Goal: Information Seeking & Learning: Learn about a topic

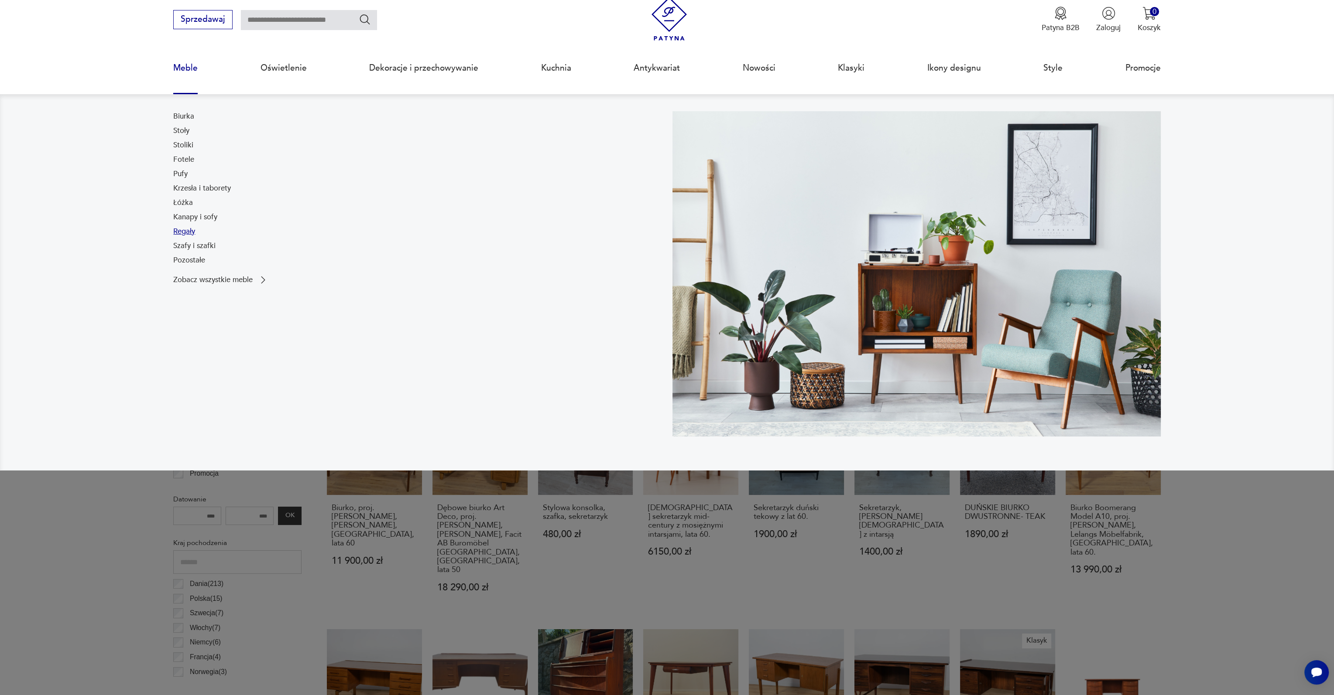
click at [182, 234] on link "Regały" at bounding box center [184, 231] width 22 height 10
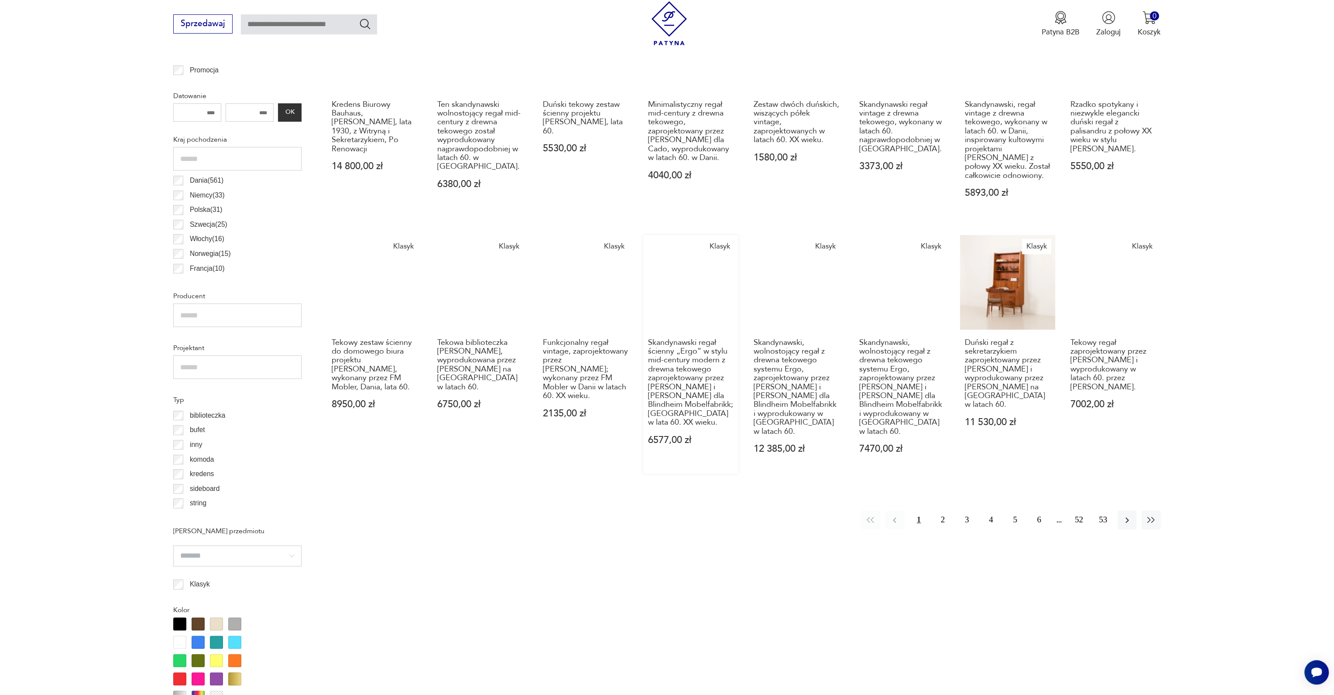
scroll to position [521, 0]
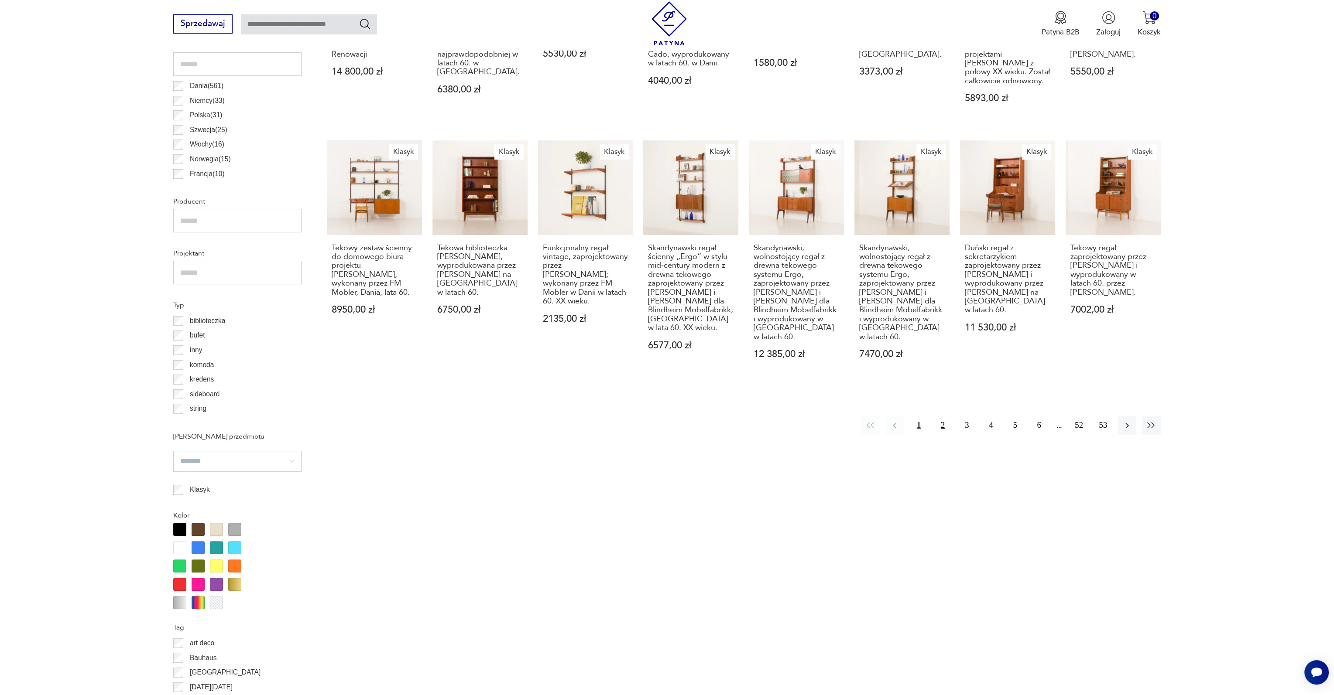
click at [943, 420] on button "2" at bounding box center [942, 425] width 19 height 19
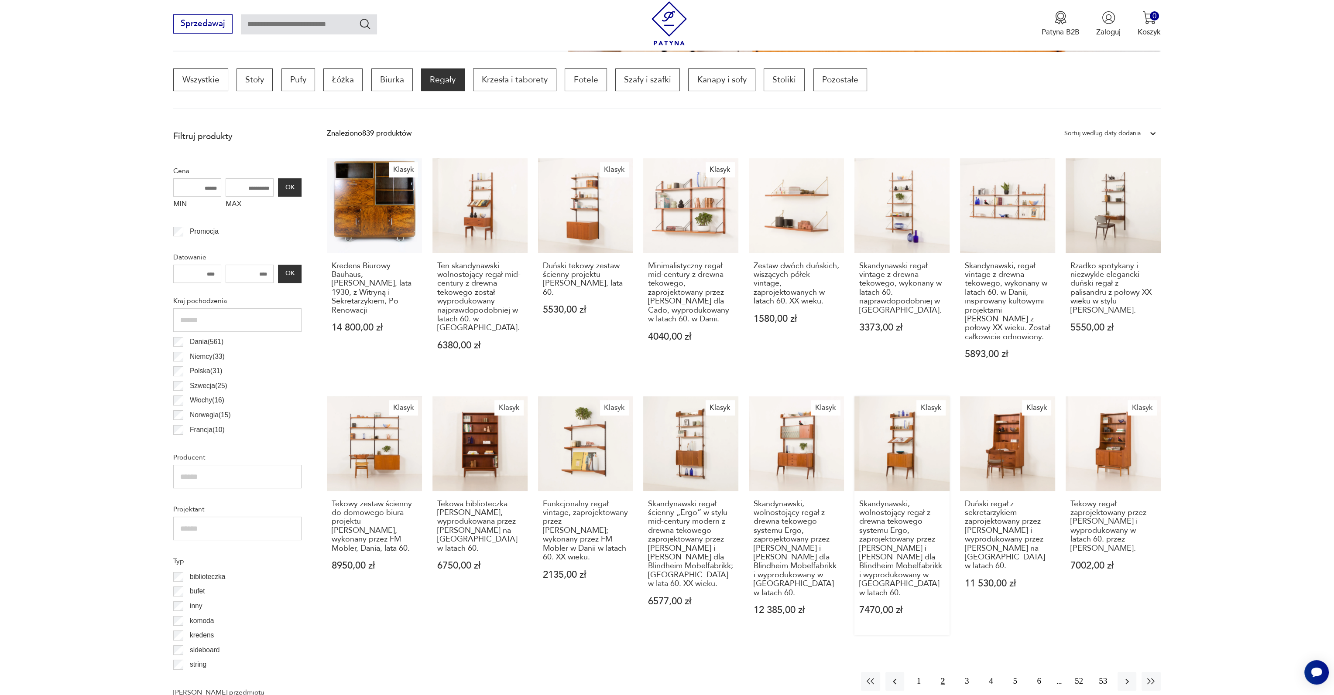
scroll to position [259, 0]
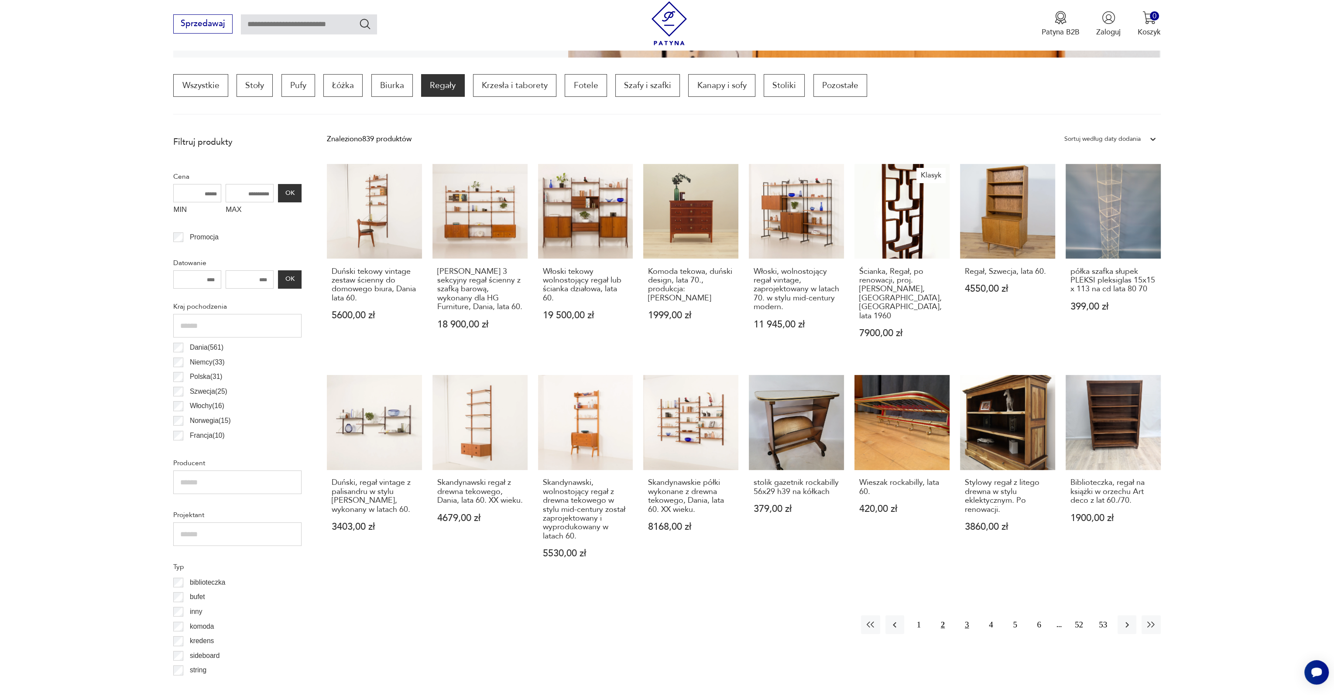
click at [968, 625] on button "3" at bounding box center [966, 625] width 19 height 19
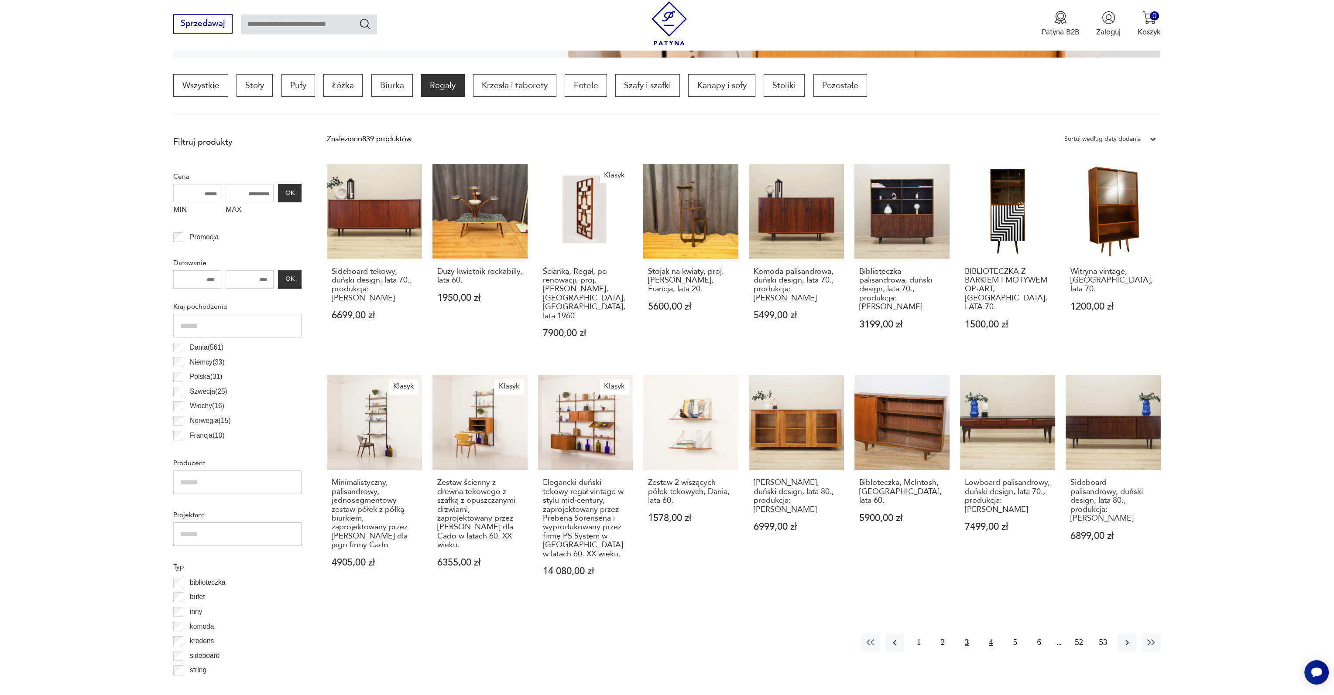
click at [995, 634] on button "4" at bounding box center [990, 643] width 19 height 19
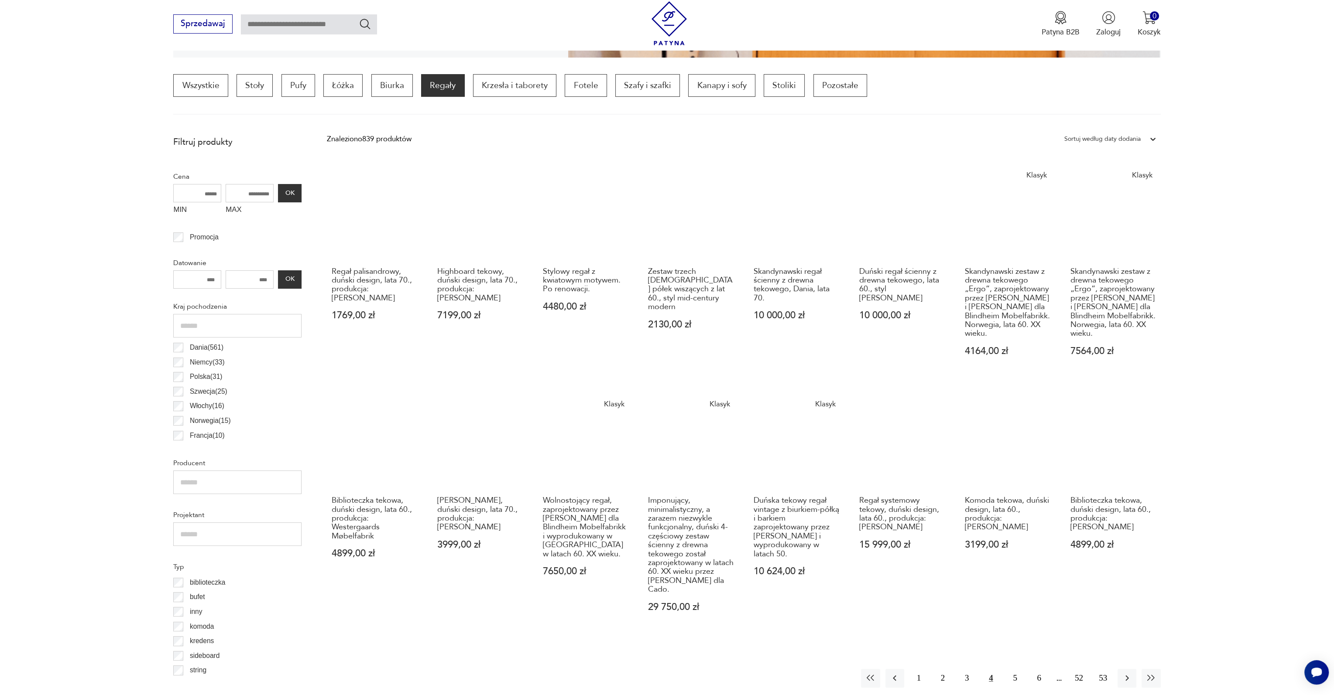
scroll to position [433, 0]
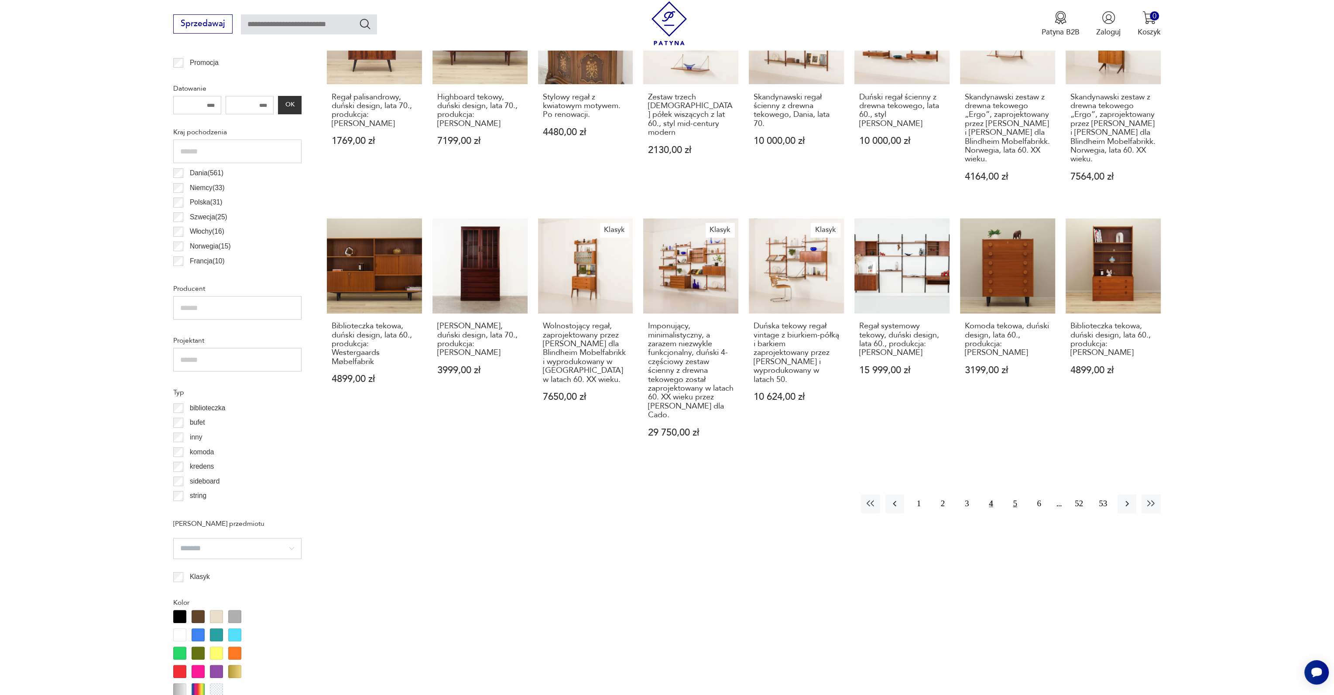
click at [1014, 514] on button "5" at bounding box center [1014, 504] width 19 height 19
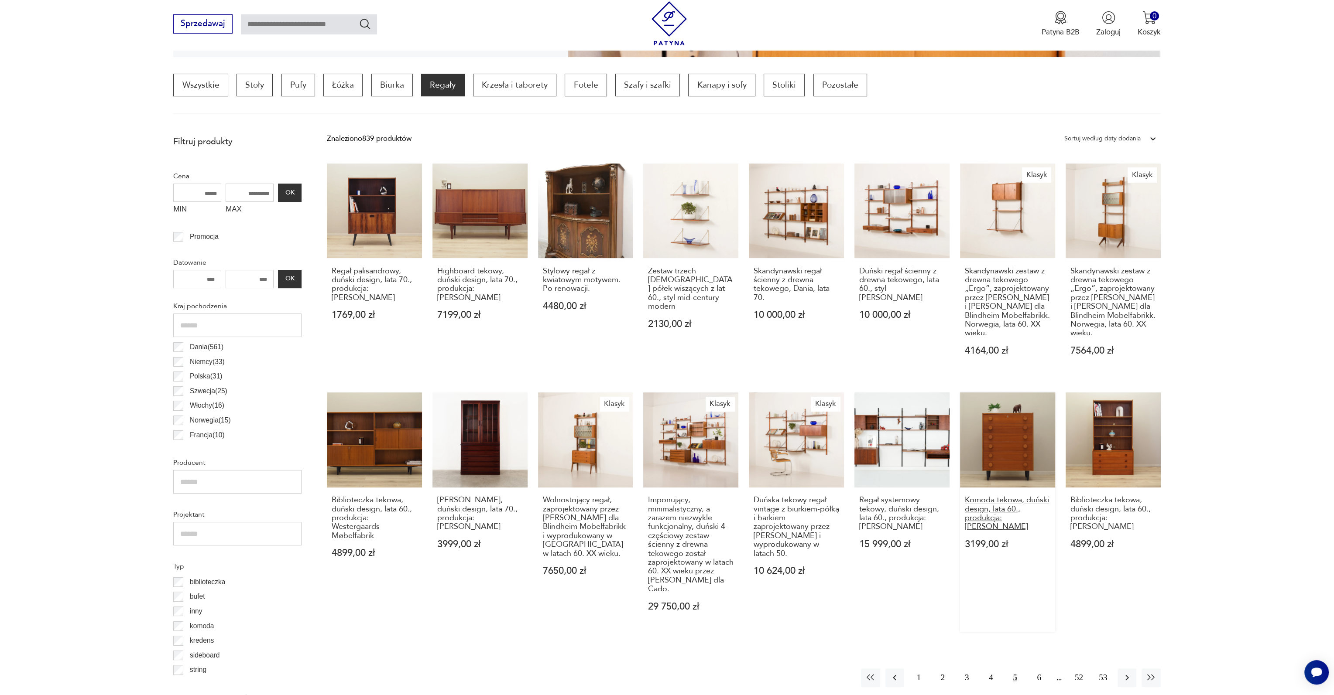
scroll to position [259, 0]
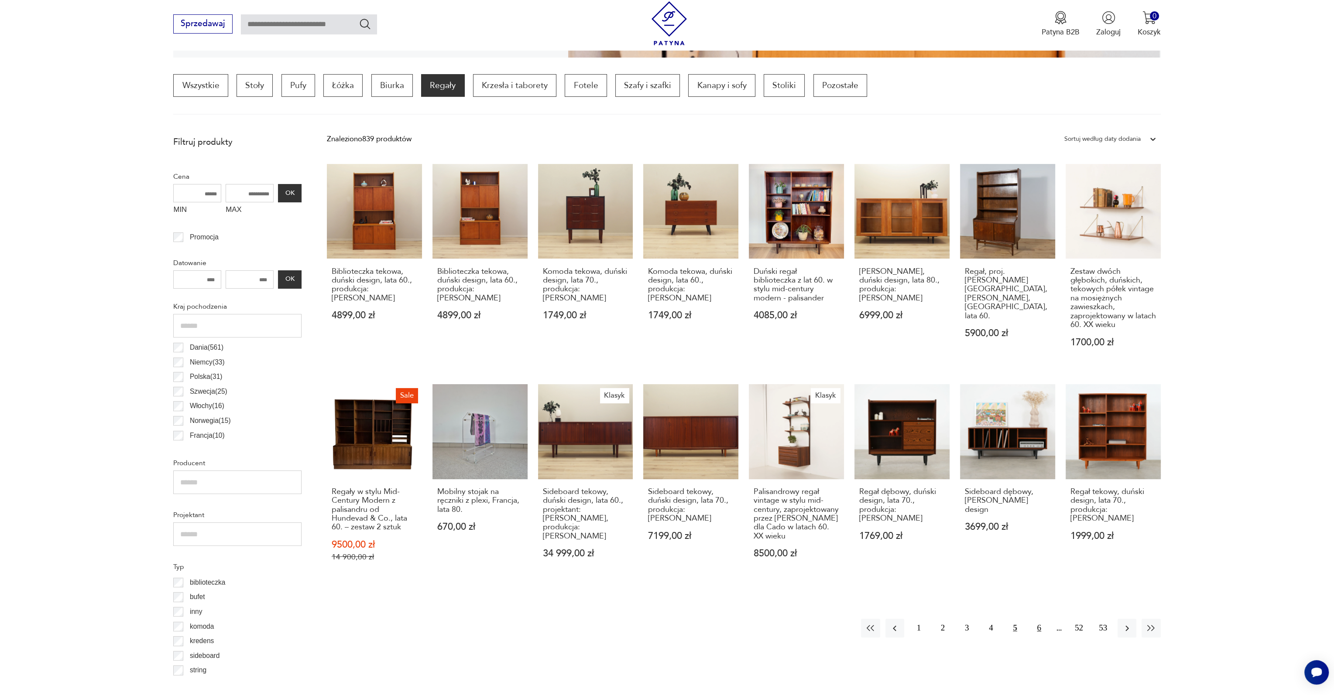
click at [1041, 630] on button "6" at bounding box center [1039, 628] width 19 height 19
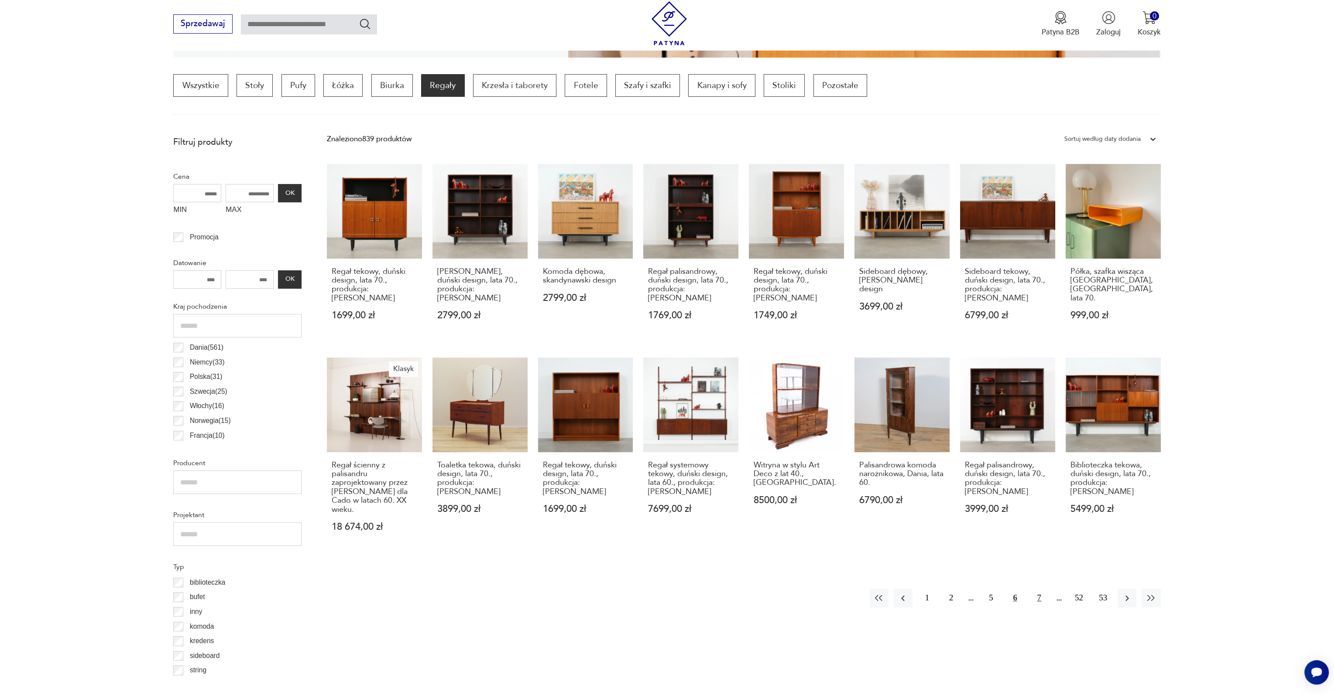
click at [1038, 594] on button "7" at bounding box center [1039, 598] width 19 height 19
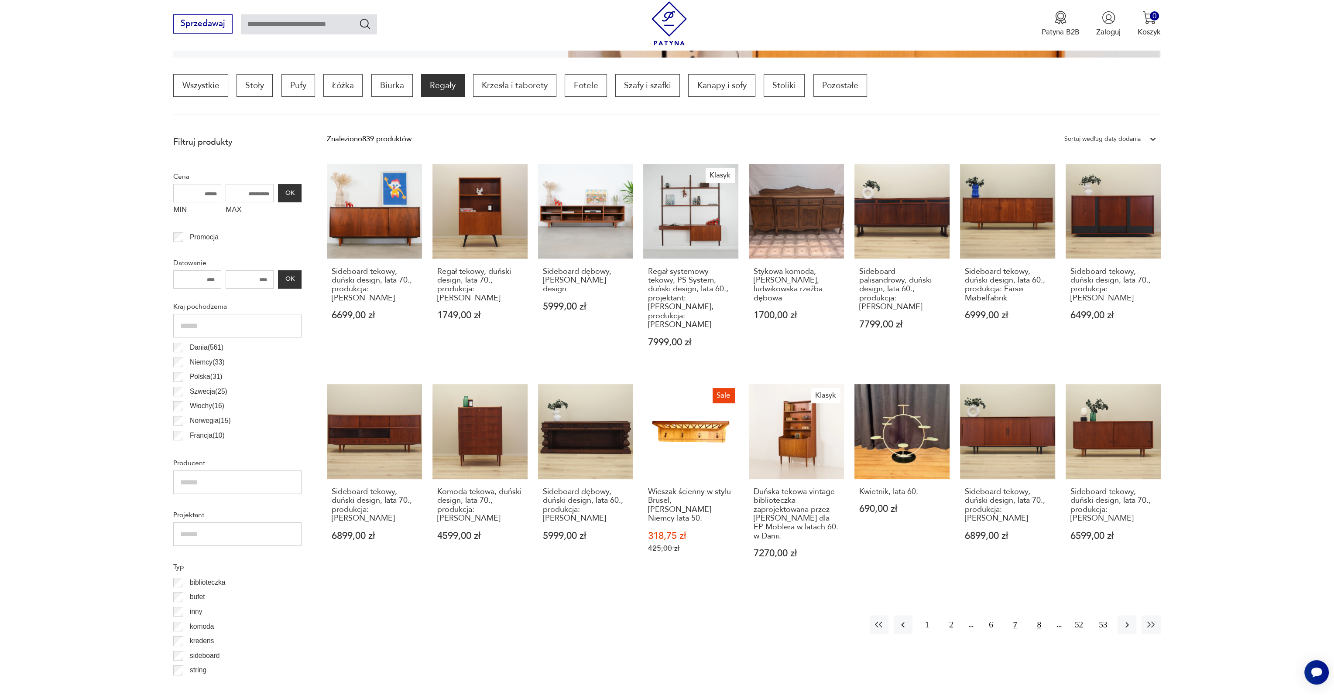
click at [1042, 618] on button "8" at bounding box center [1039, 625] width 19 height 19
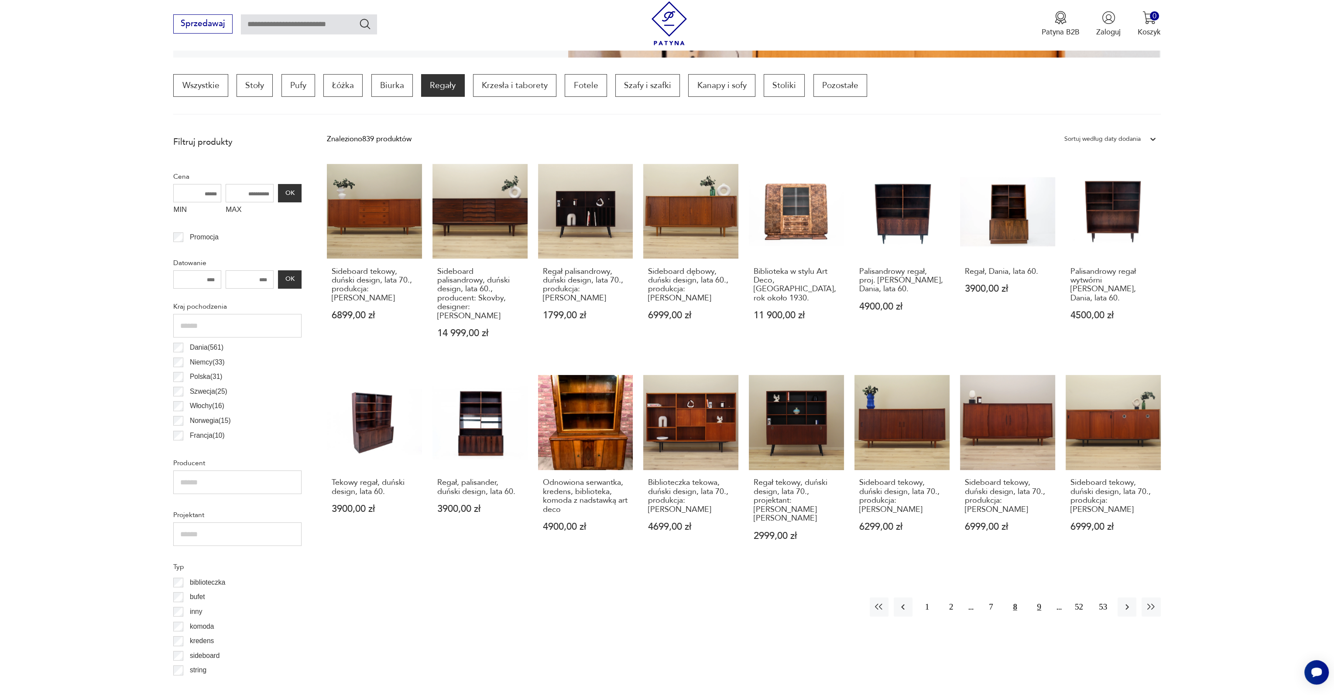
click at [1038, 600] on button "9" at bounding box center [1039, 607] width 19 height 19
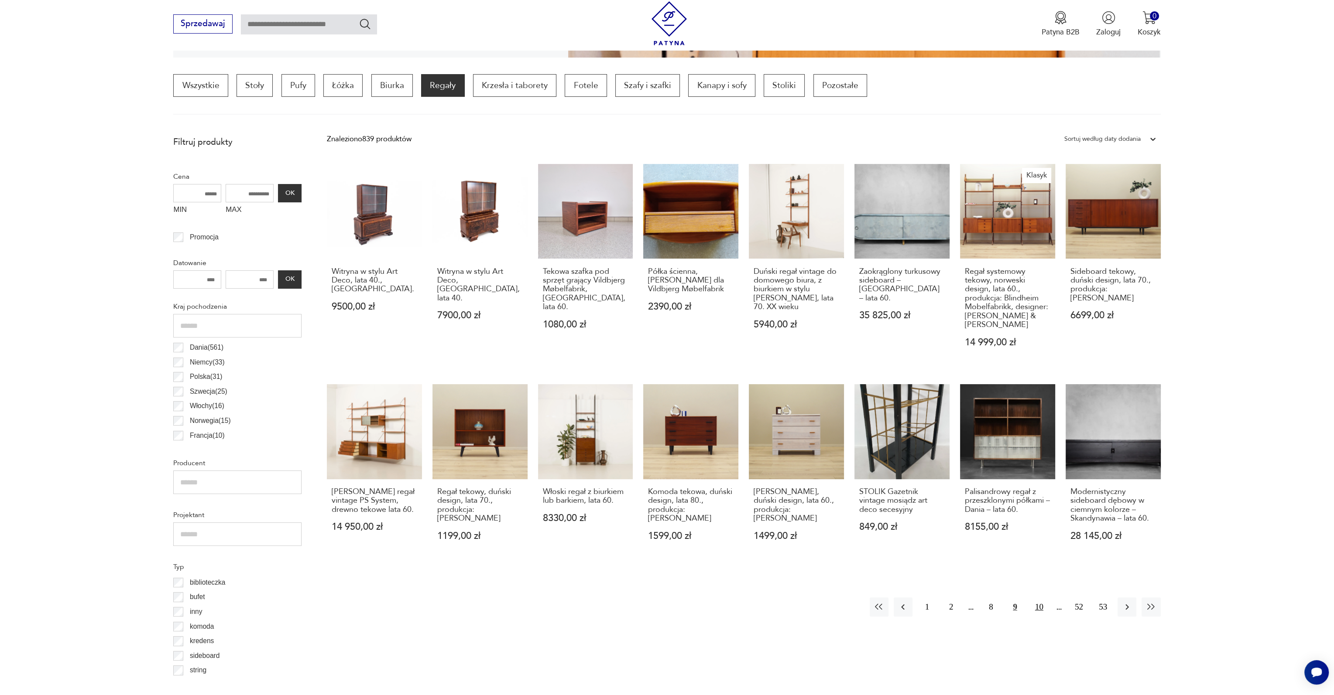
click at [1042, 610] on button "10" at bounding box center [1039, 607] width 19 height 19
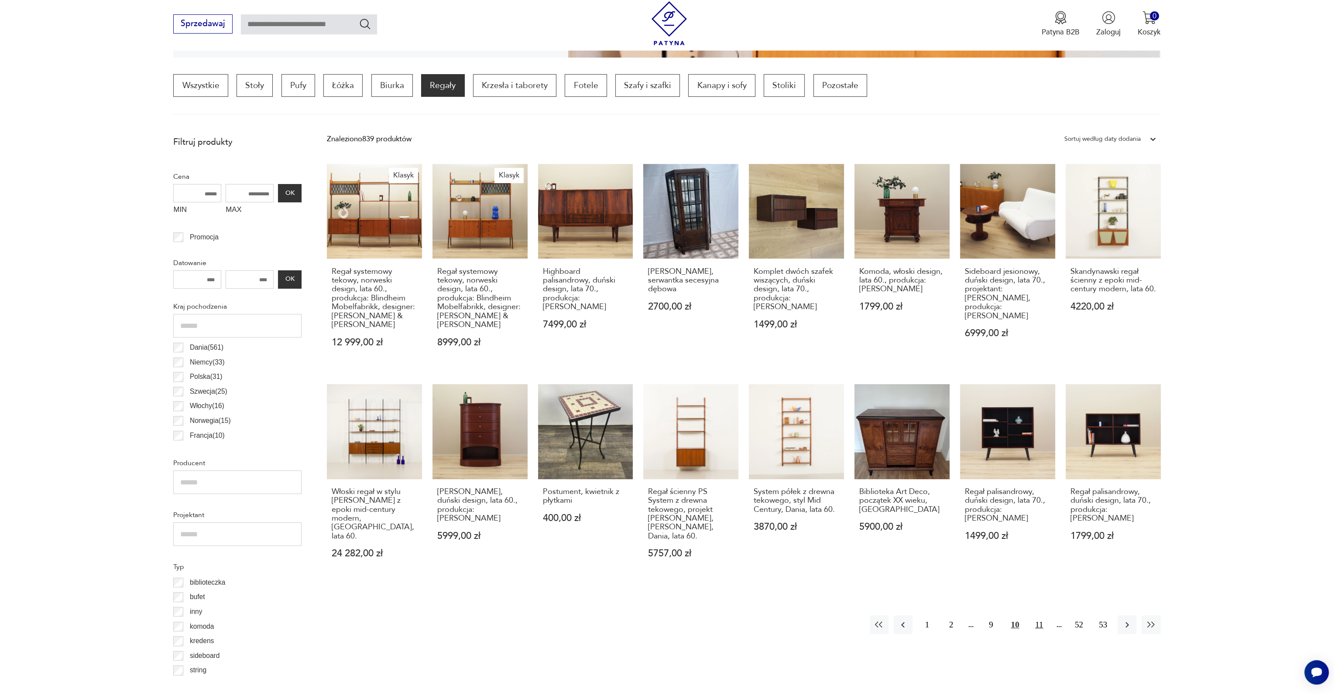
click at [1038, 617] on button "11" at bounding box center [1039, 625] width 19 height 19
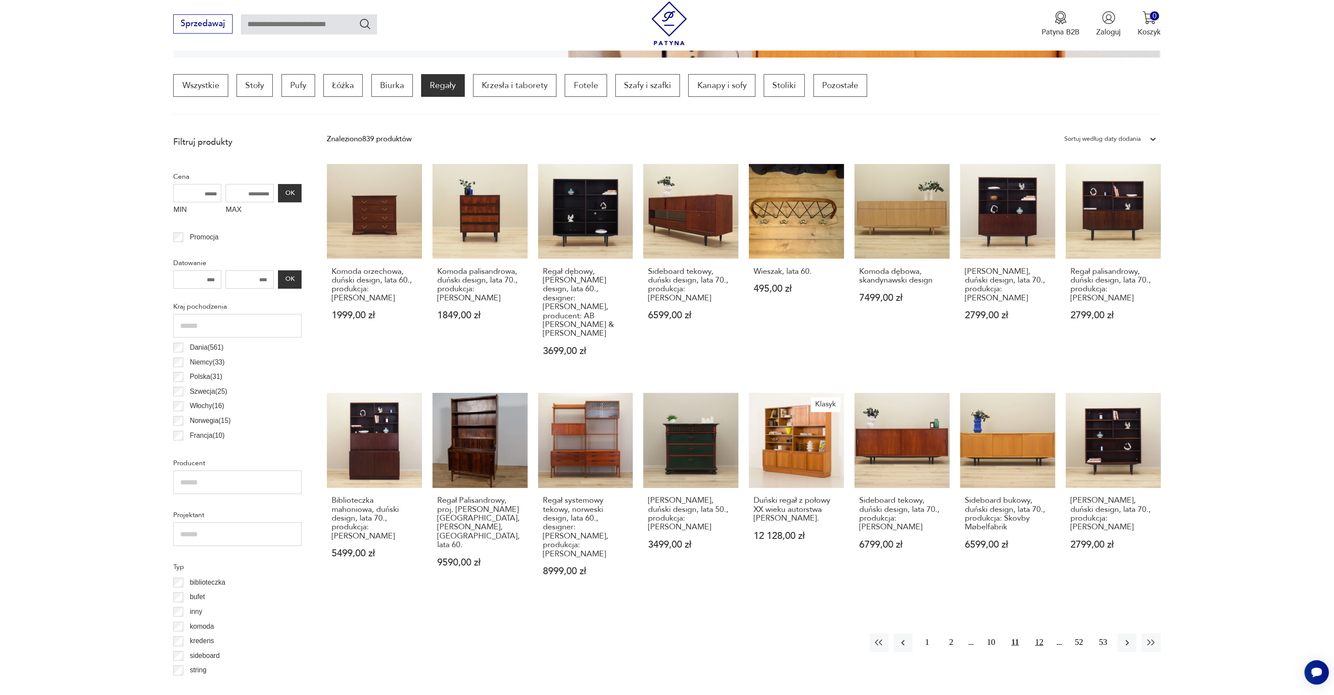
click at [1039, 634] on button "12" at bounding box center [1039, 643] width 19 height 19
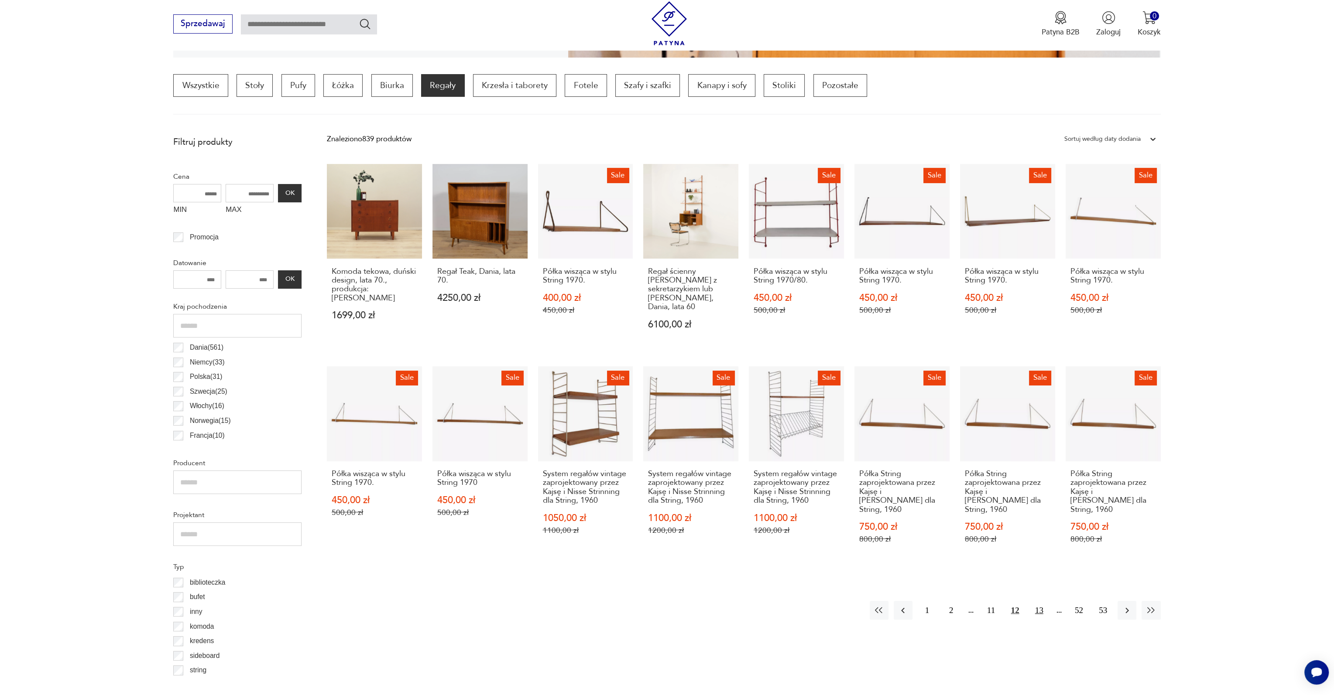
click at [1043, 601] on button "13" at bounding box center [1039, 610] width 19 height 19
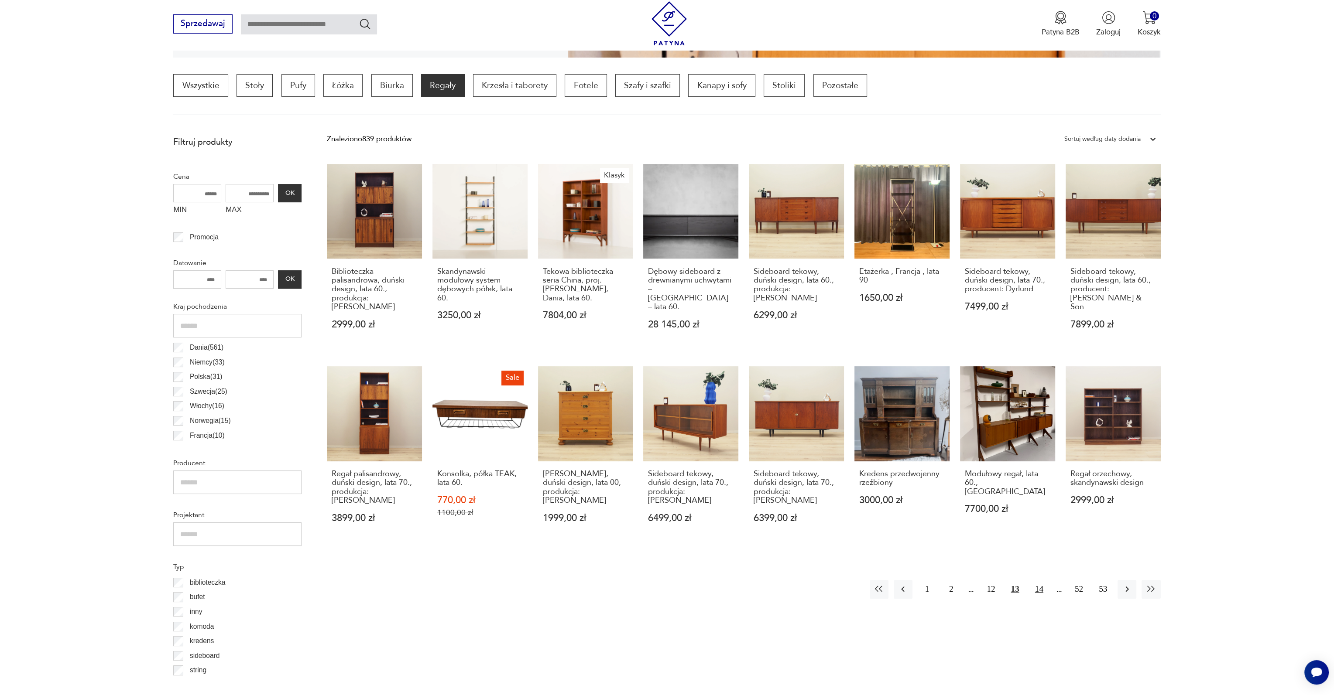
click at [1039, 580] on button "14" at bounding box center [1039, 589] width 19 height 19
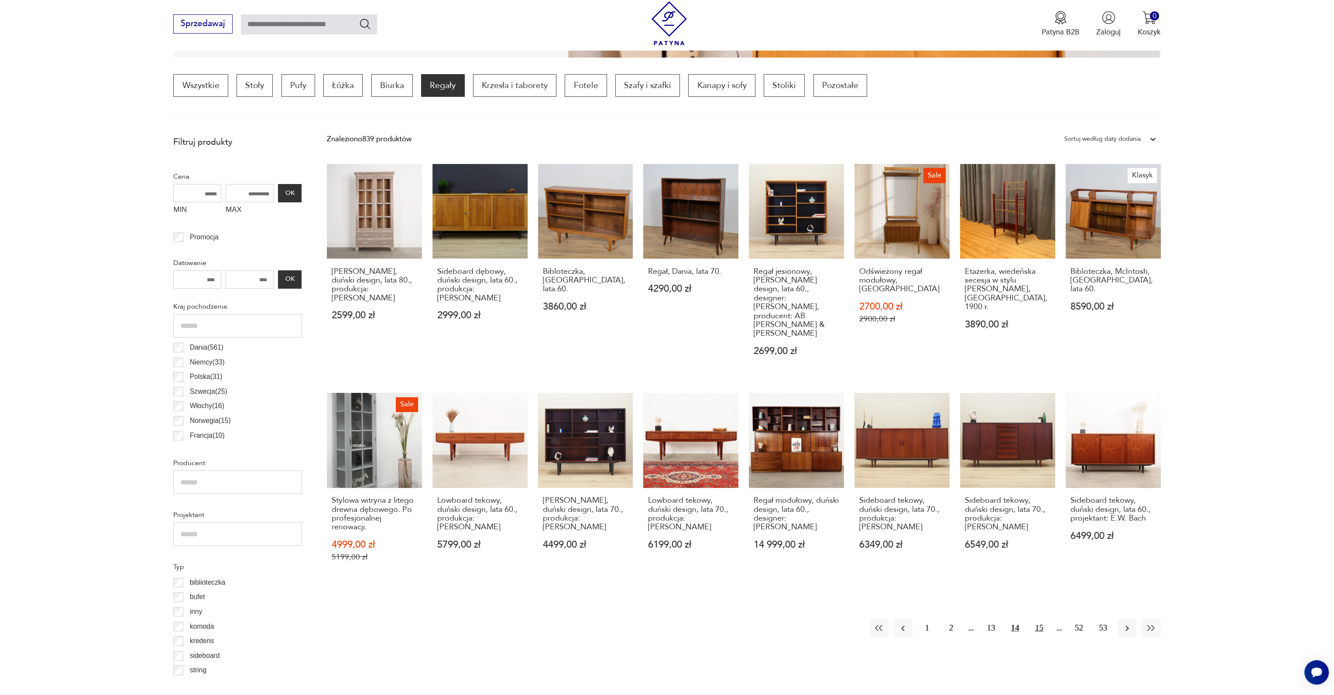
click at [1039, 619] on button "15" at bounding box center [1039, 628] width 19 height 19
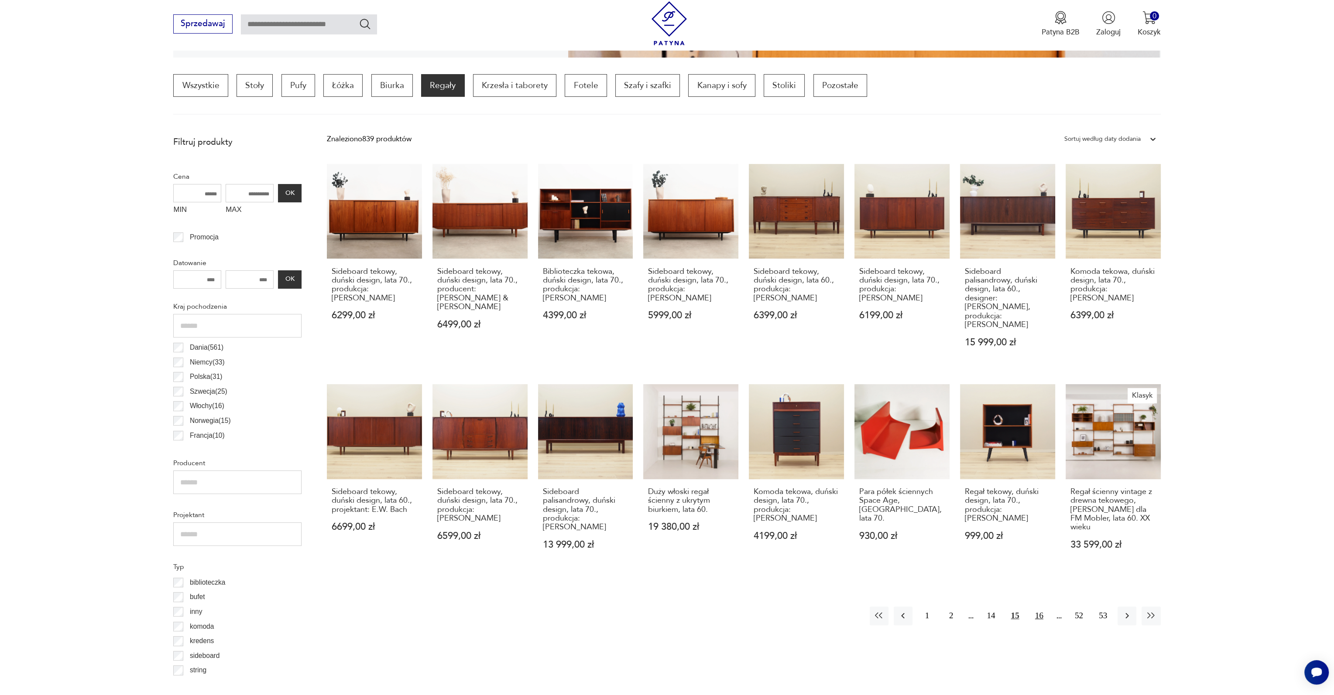
click at [1042, 607] on button "16" at bounding box center [1039, 616] width 19 height 19
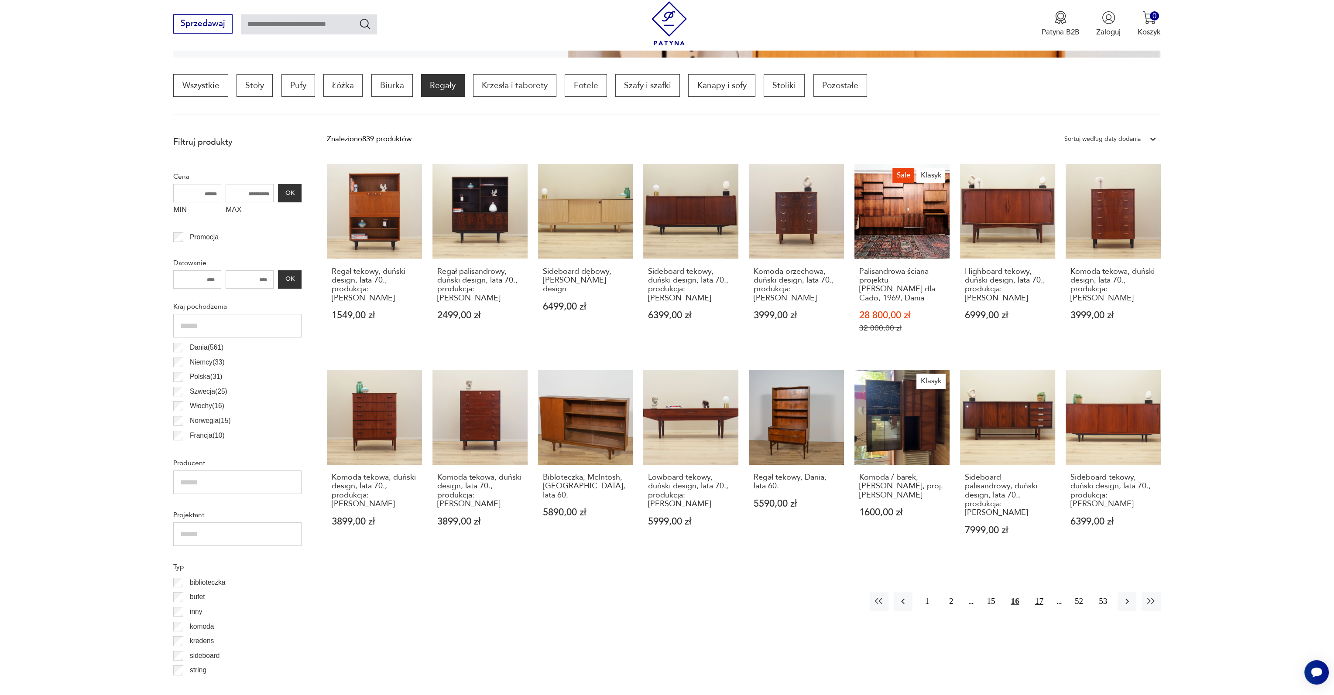
click at [1040, 596] on button "17" at bounding box center [1039, 602] width 19 height 19
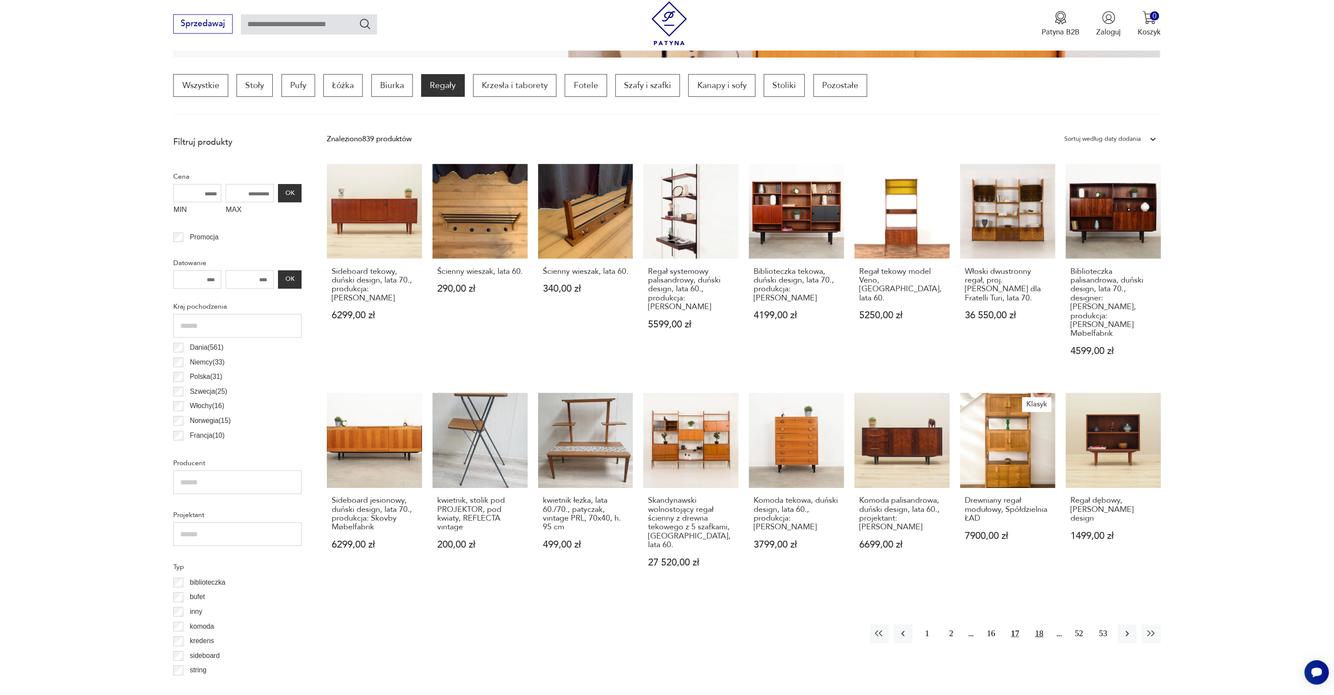
click at [1043, 625] on button "18" at bounding box center [1039, 634] width 19 height 19
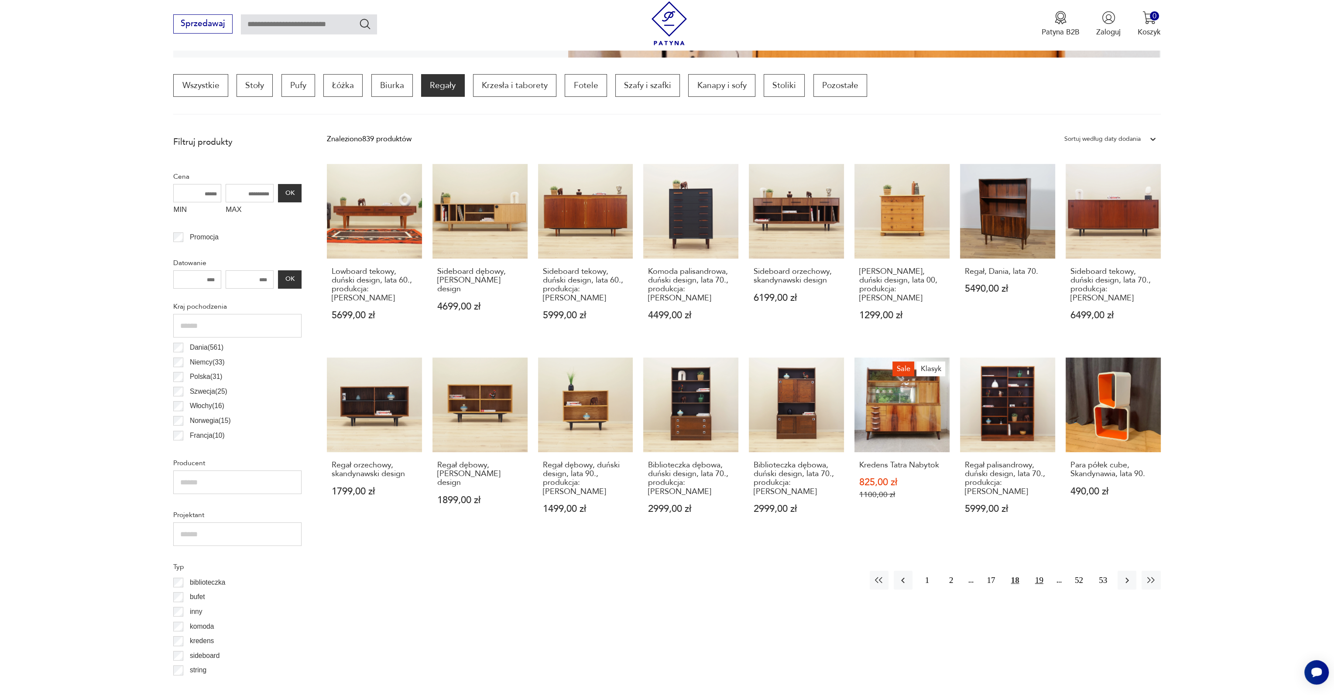
click at [1039, 571] on button "19" at bounding box center [1039, 580] width 19 height 19
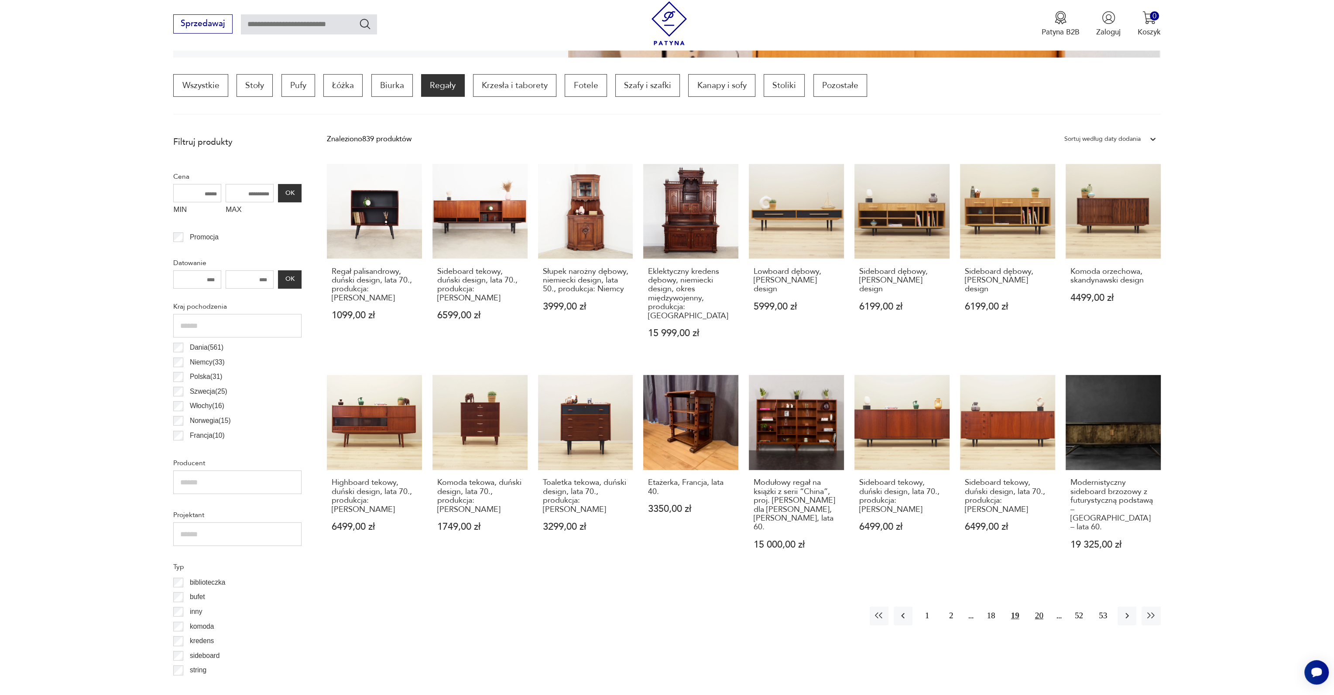
click at [1037, 607] on button "20" at bounding box center [1039, 616] width 19 height 19
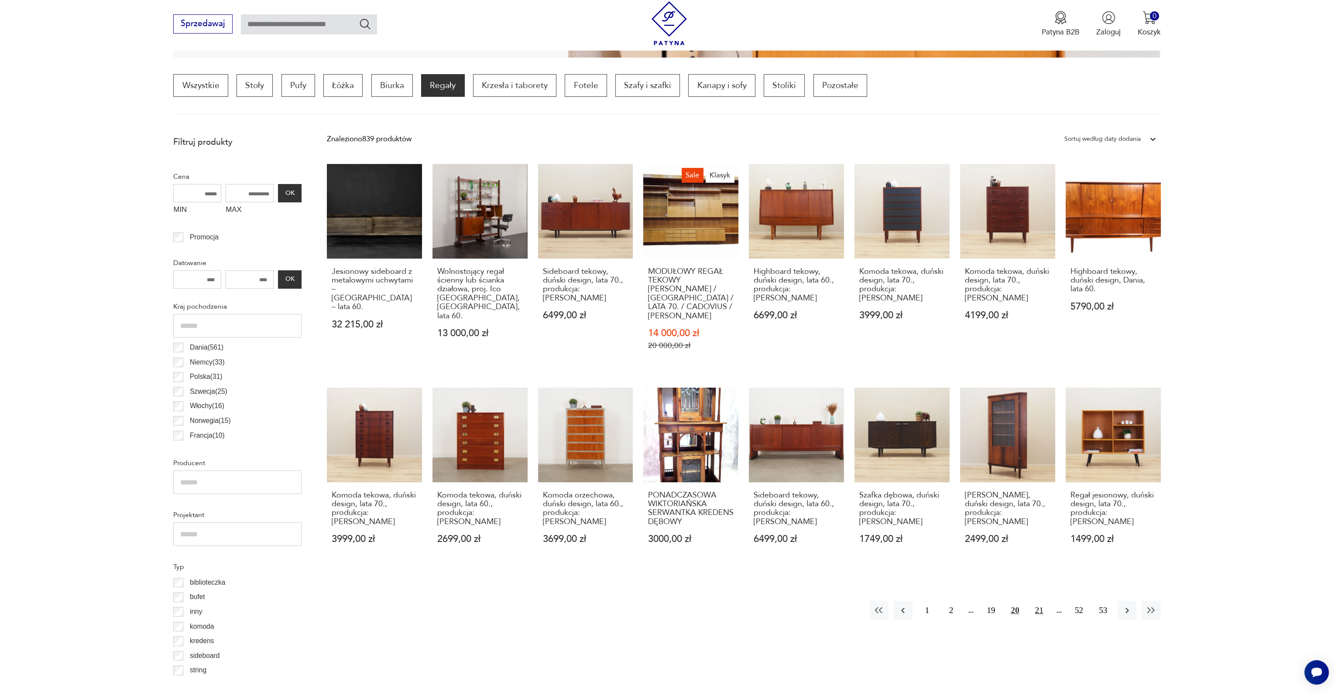
click at [1039, 606] on button "21" at bounding box center [1039, 610] width 19 height 19
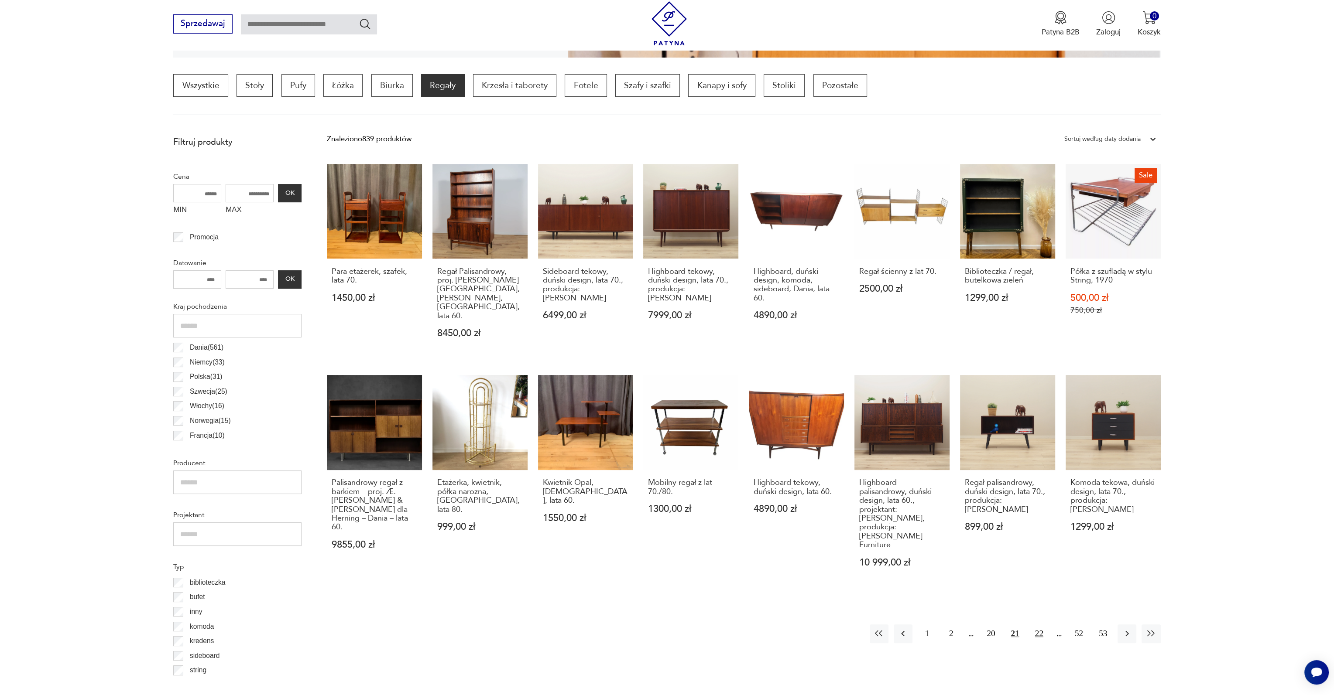
click at [1037, 625] on button "22" at bounding box center [1039, 634] width 19 height 19
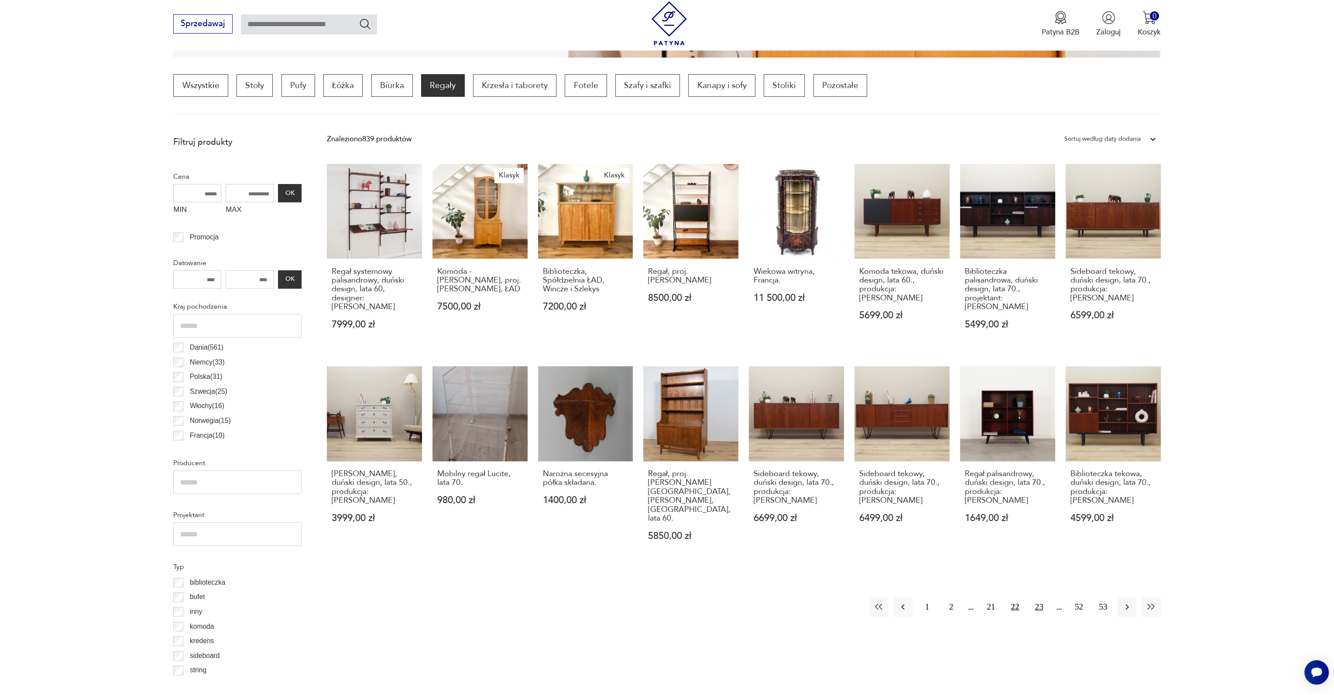
click at [1043, 598] on button "23" at bounding box center [1039, 607] width 19 height 19
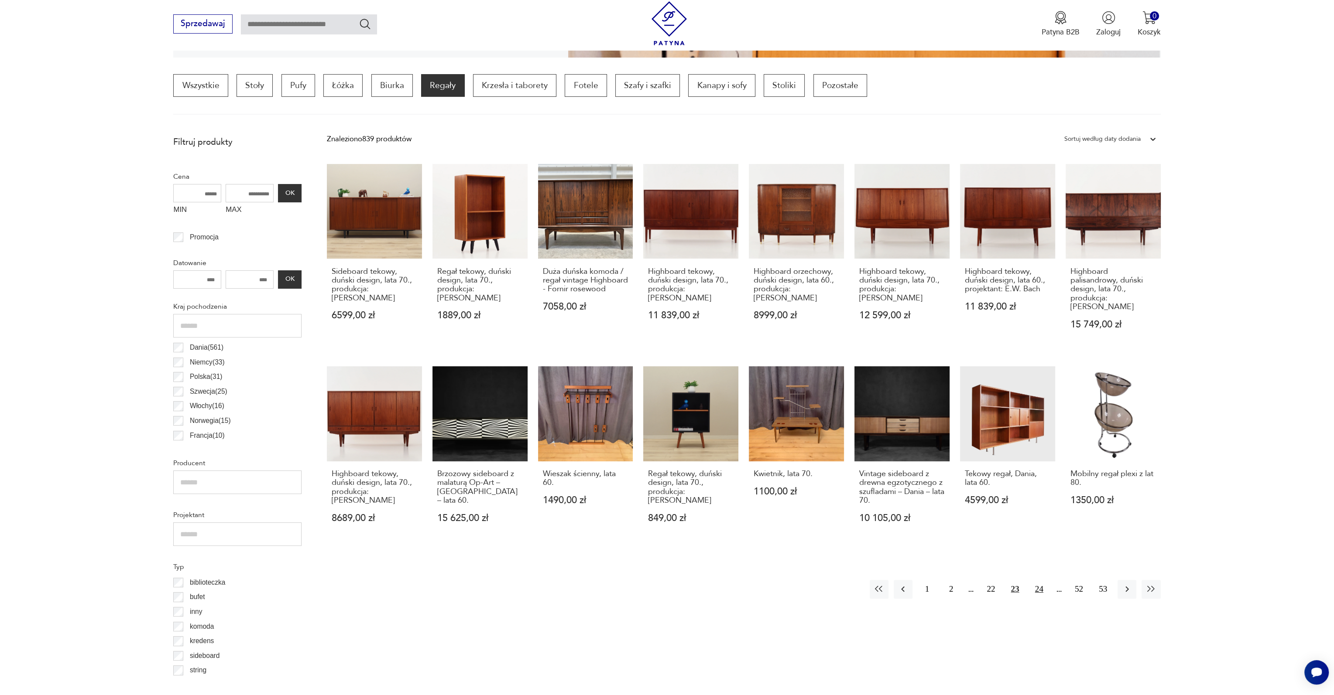
click at [1040, 583] on button "24" at bounding box center [1039, 589] width 19 height 19
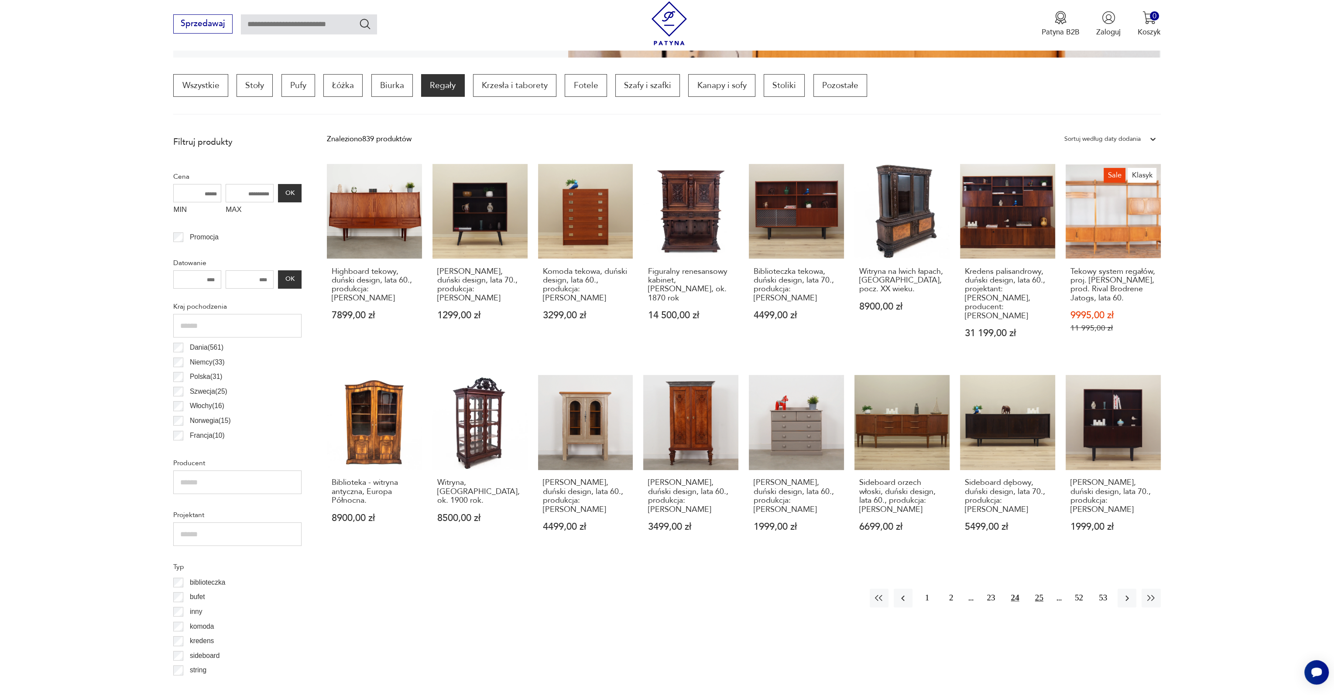
click at [1038, 592] on button "25" at bounding box center [1039, 598] width 19 height 19
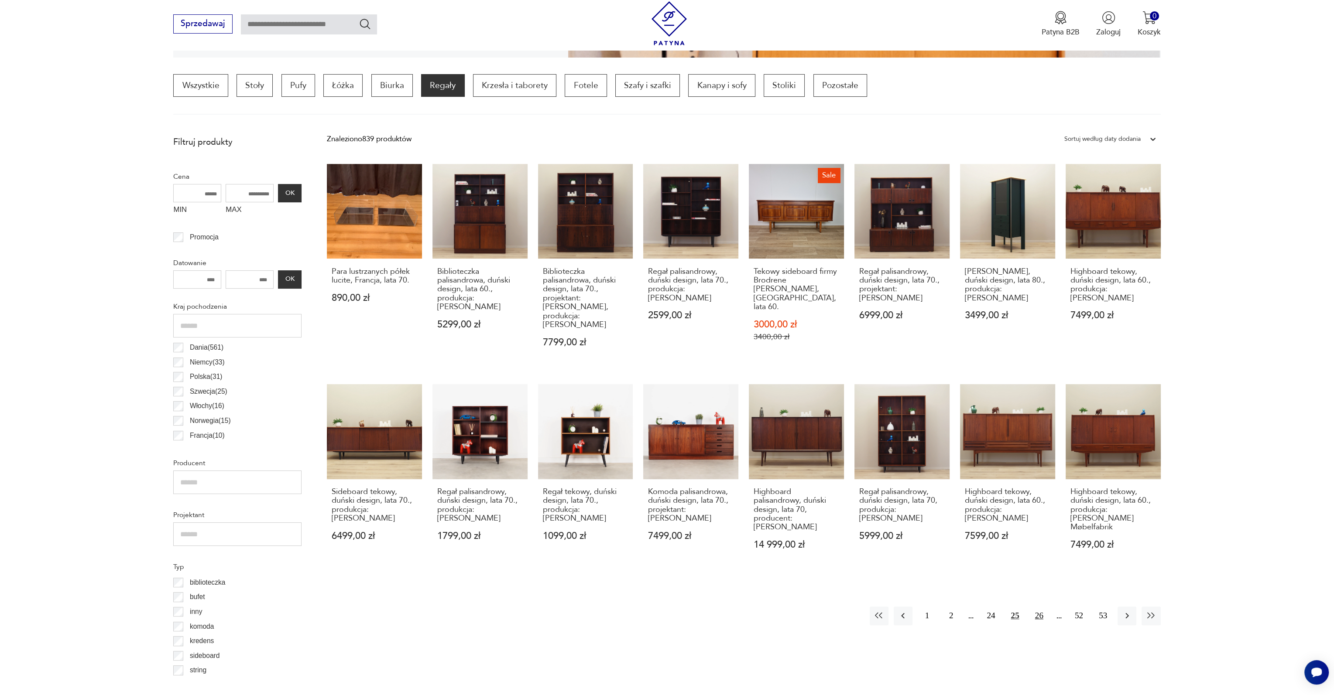
click at [1041, 608] on button "26" at bounding box center [1039, 616] width 19 height 19
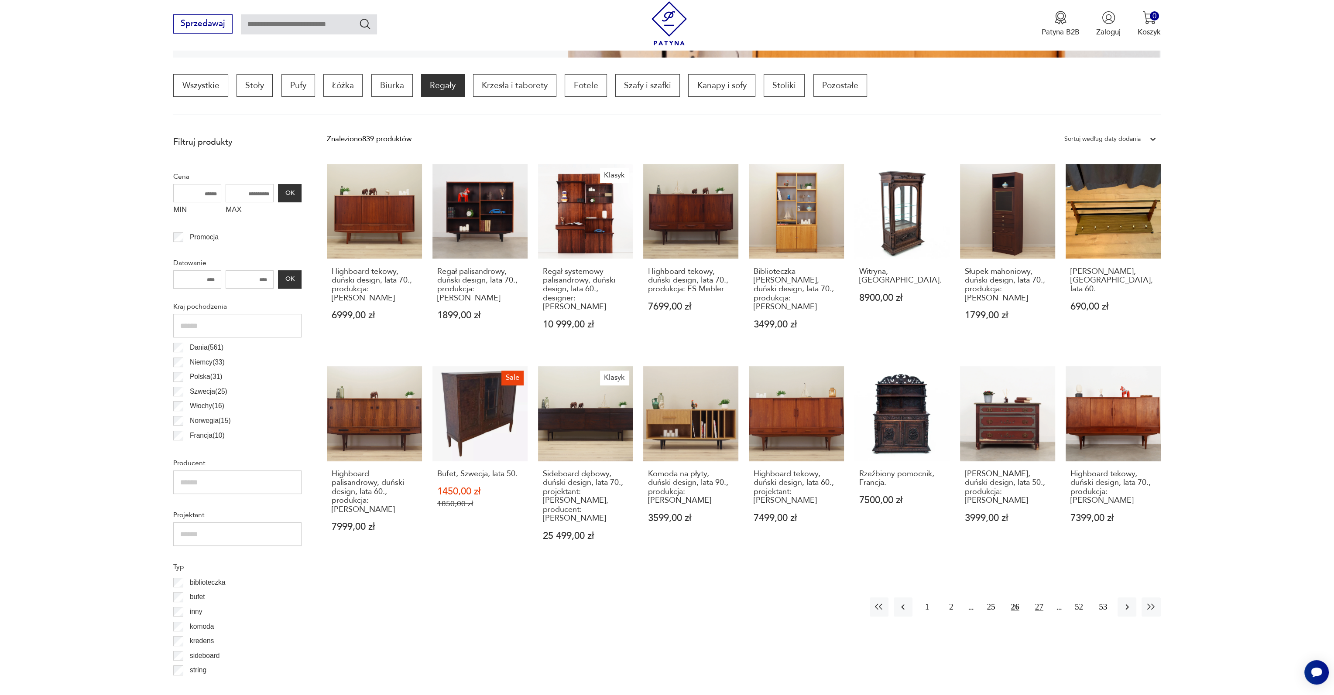
click at [1033, 598] on button "27" at bounding box center [1039, 607] width 19 height 19
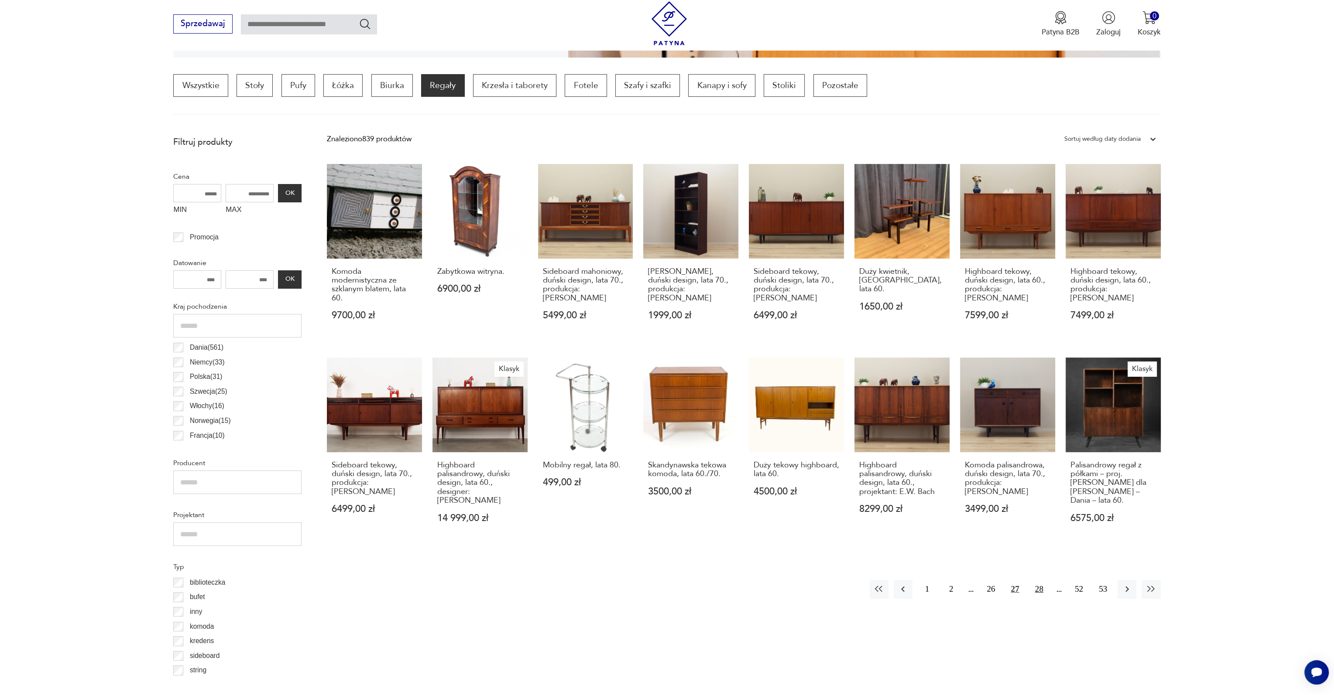
click at [1042, 589] on button "28" at bounding box center [1039, 589] width 19 height 19
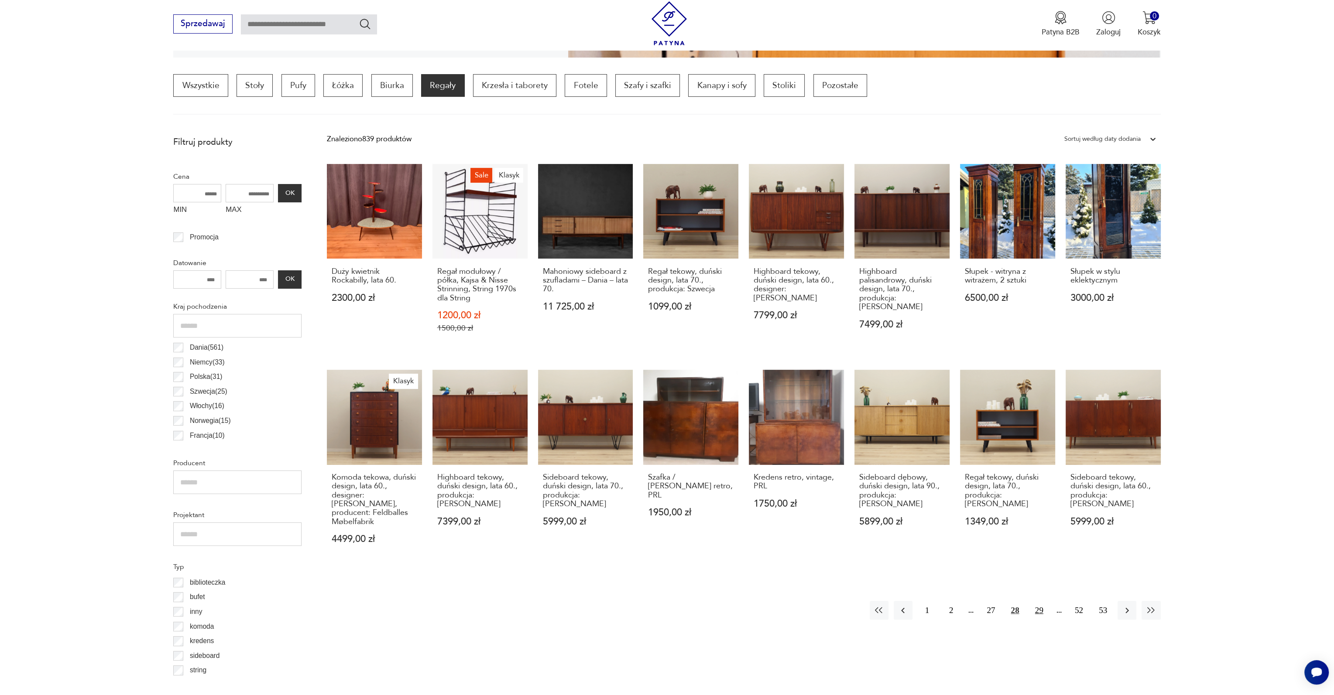
click at [1036, 605] on button "29" at bounding box center [1039, 610] width 19 height 19
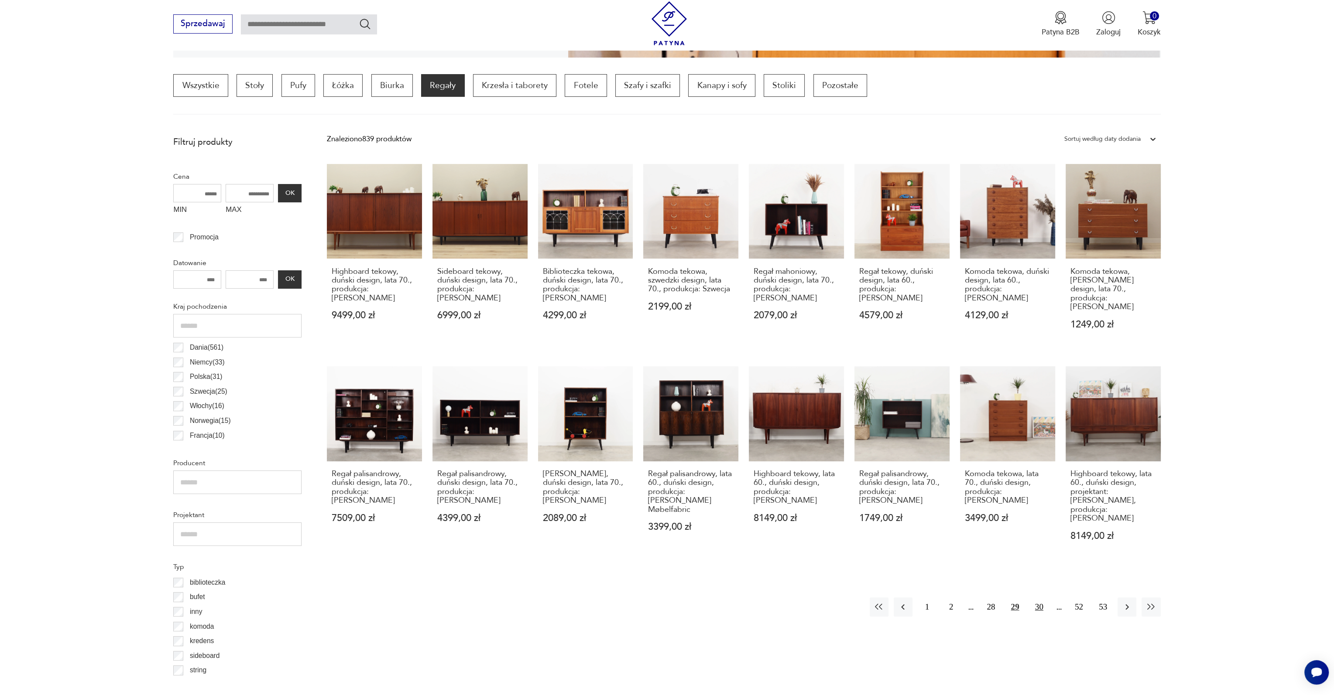
click at [1040, 598] on button "30" at bounding box center [1039, 607] width 19 height 19
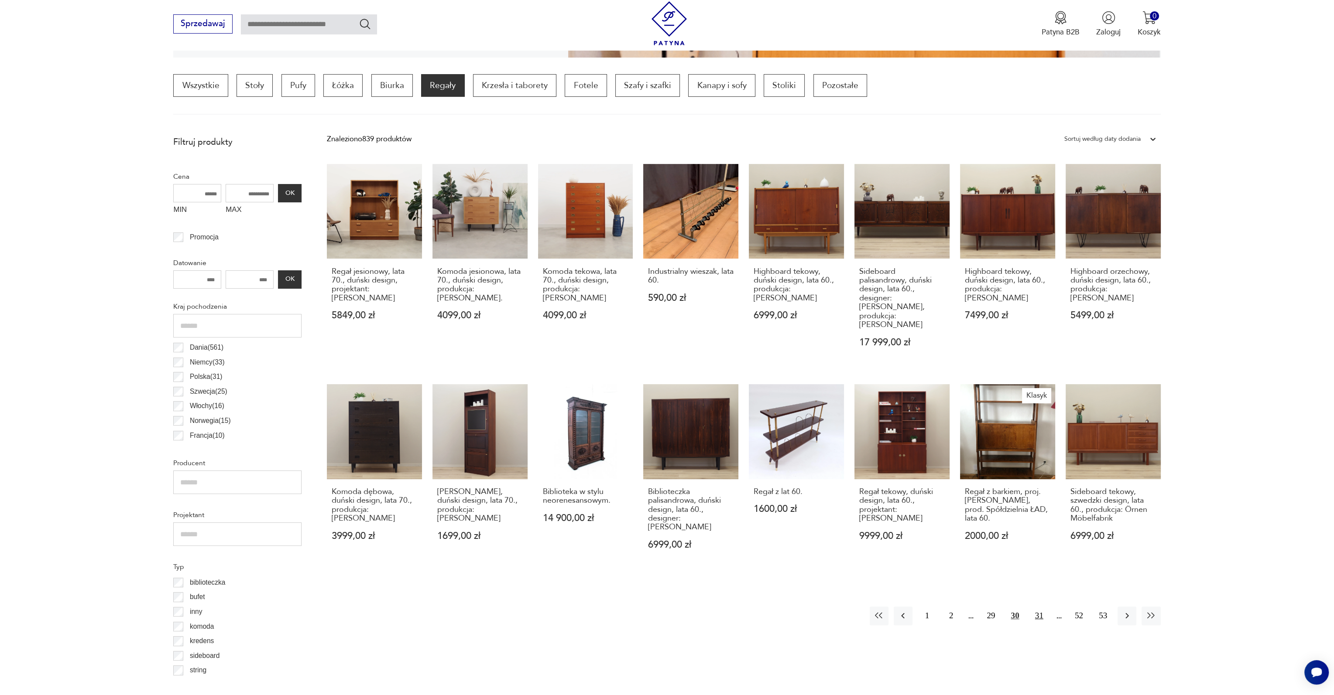
click at [1035, 607] on button "31" at bounding box center [1039, 616] width 19 height 19
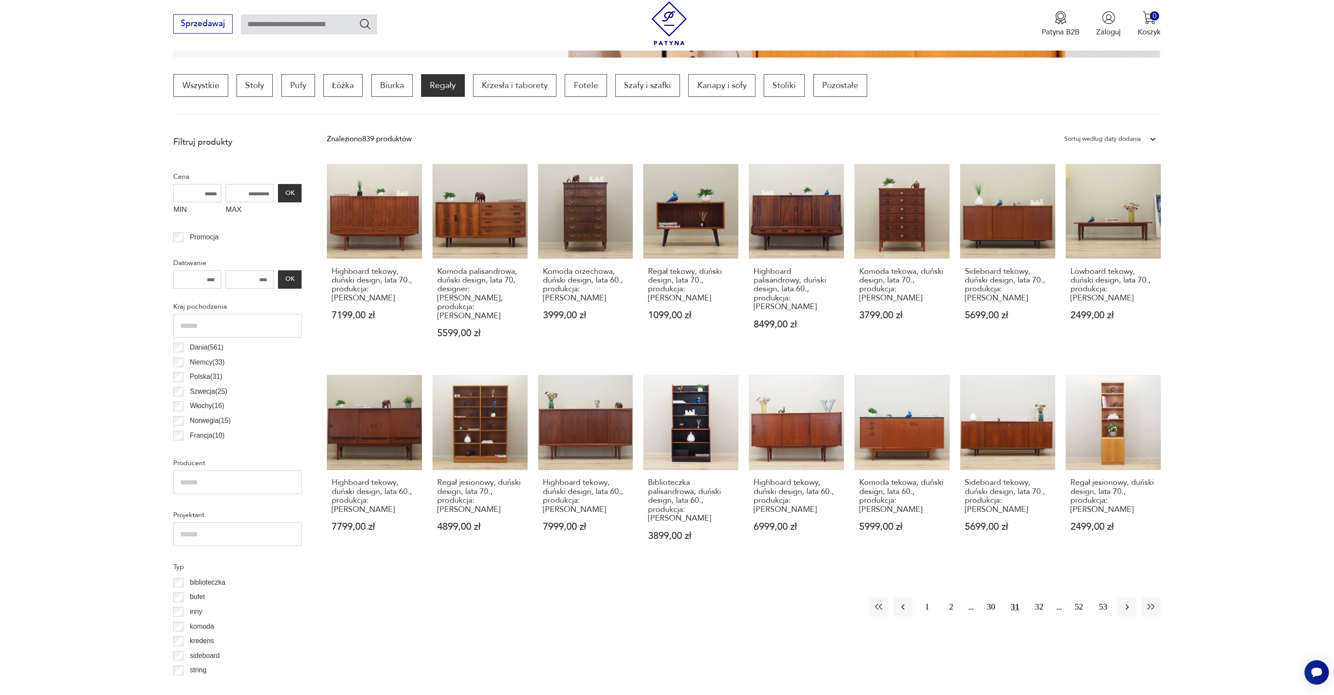
click at [1015, 656] on div "Znaleziono 839 produktów Filtruj Sortuj według daty dodania Sortuj według daty …" at bounding box center [744, 647] width 834 height 1033
click at [1126, 602] on icon "button" at bounding box center [1127, 607] width 10 height 10
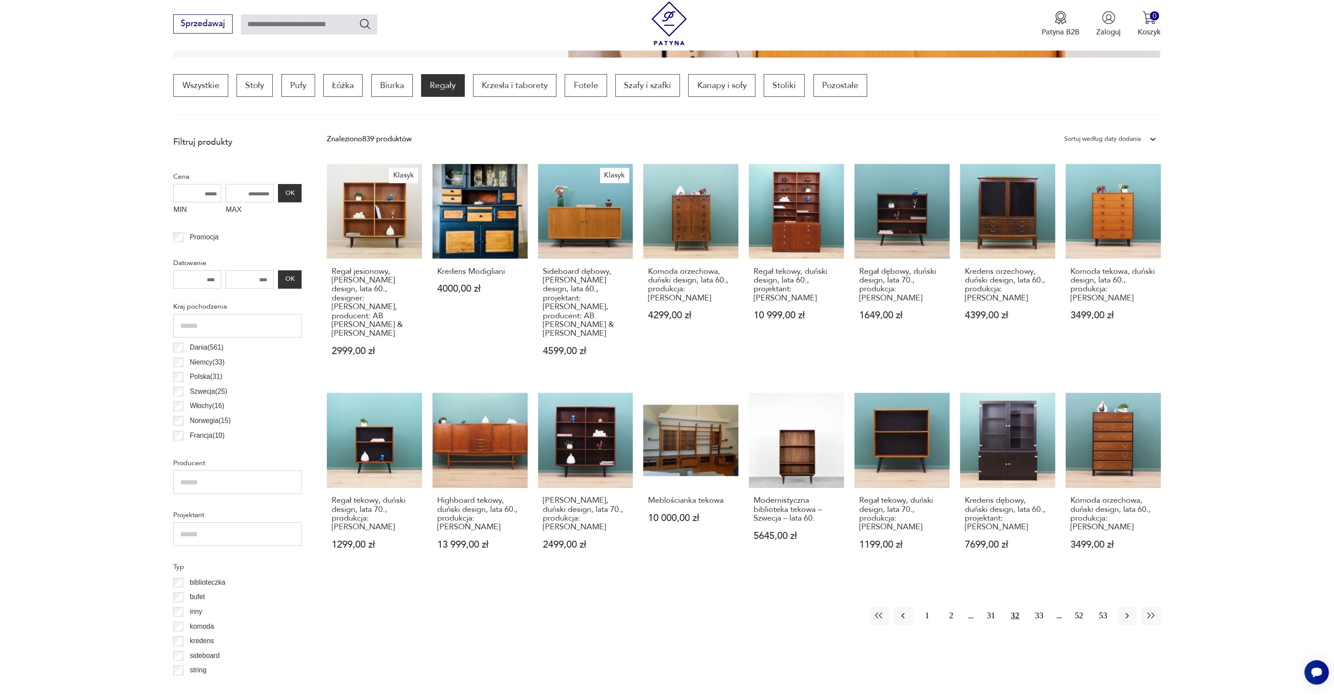
click at [761, 615] on div "Znaleziono 839 produktów Filtruj Sortuj według daty dodania Sortuj według daty …" at bounding box center [744, 647] width 834 height 1033
click at [1121, 607] on button "button" at bounding box center [1126, 616] width 19 height 19
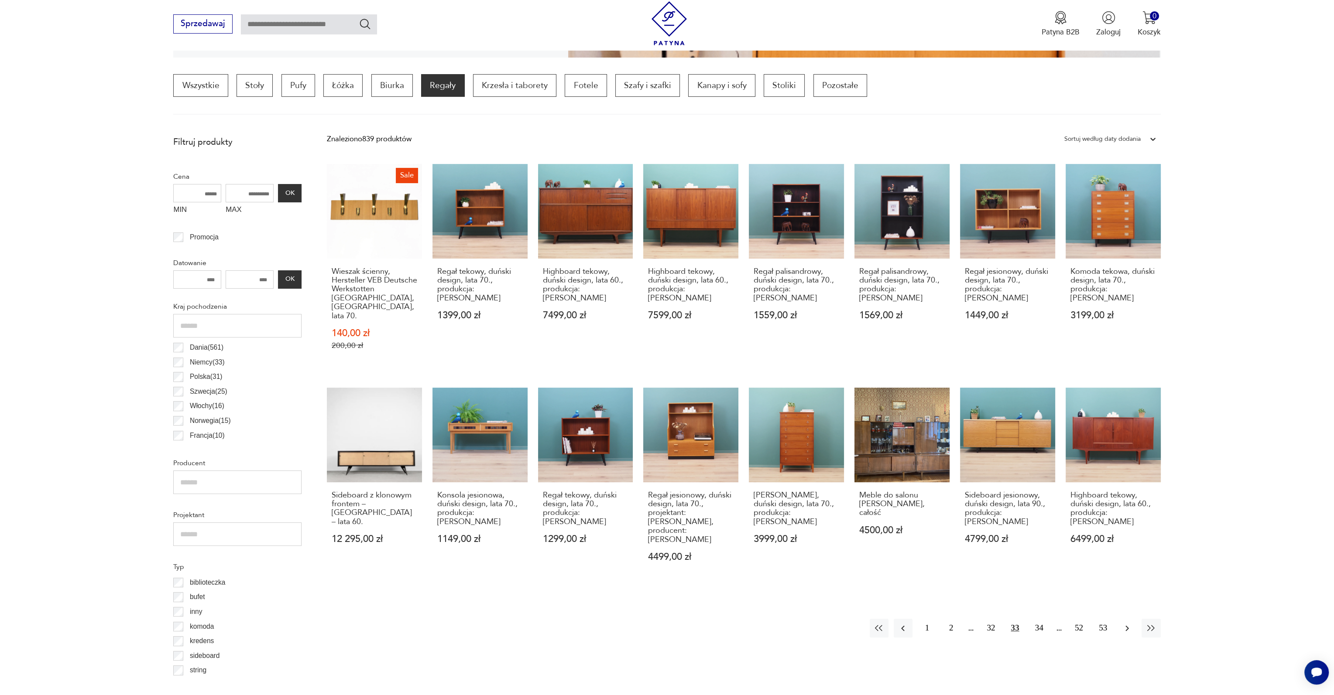
click at [1124, 623] on icon "button" at bounding box center [1127, 628] width 10 height 10
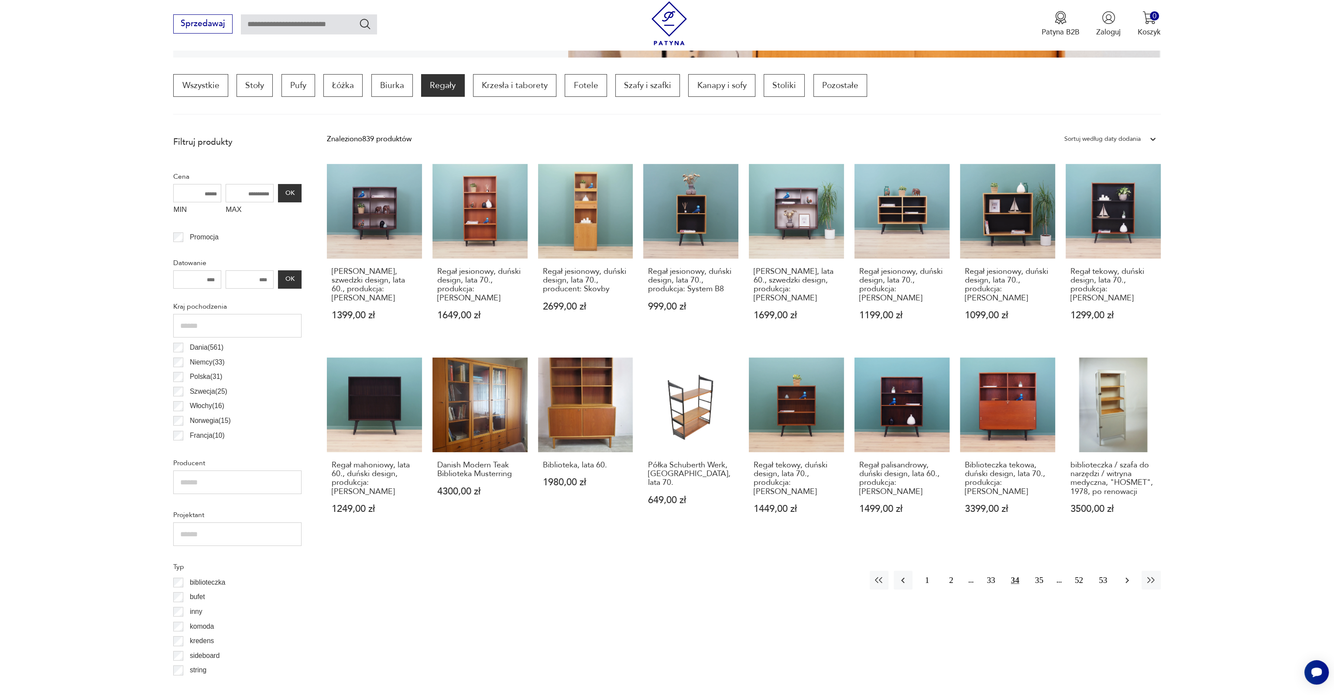
click at [1124, 575] on icon "button" at bounding box center [1127, 580] width 10 height 10
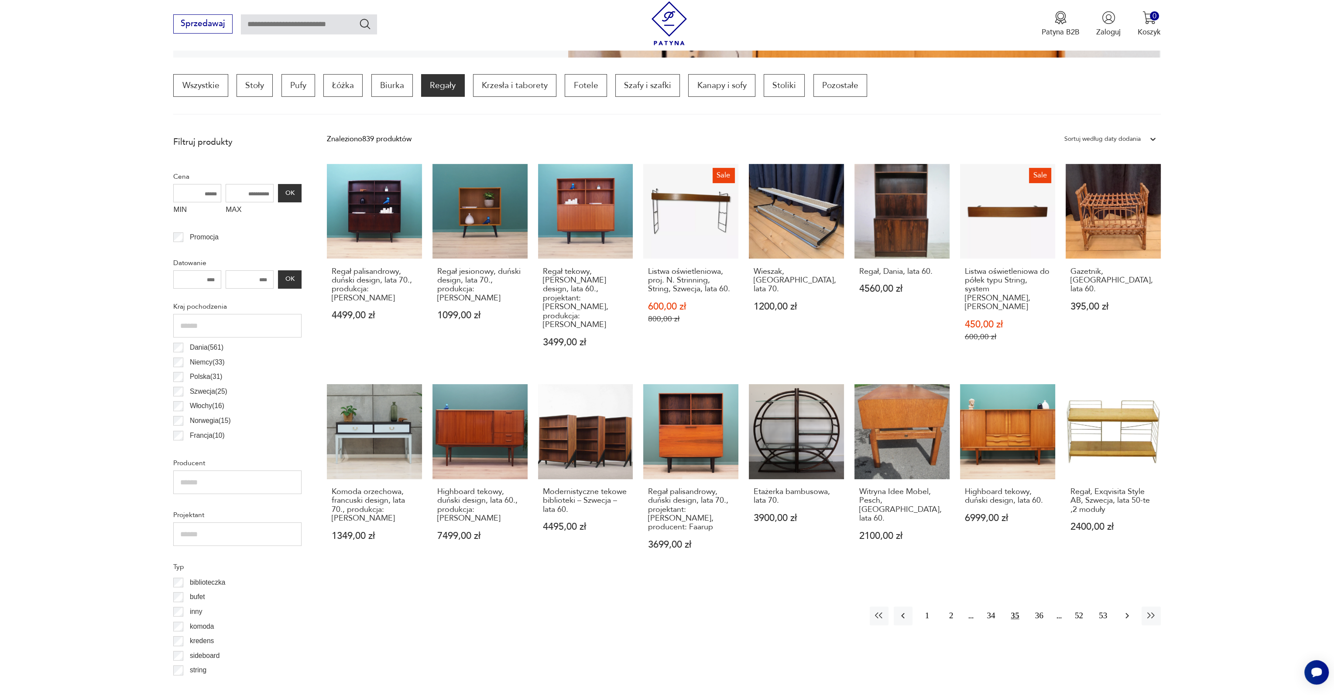
click at [1125, 611] on icon "button" at bounding box center [1127, 616] width 10 height 10
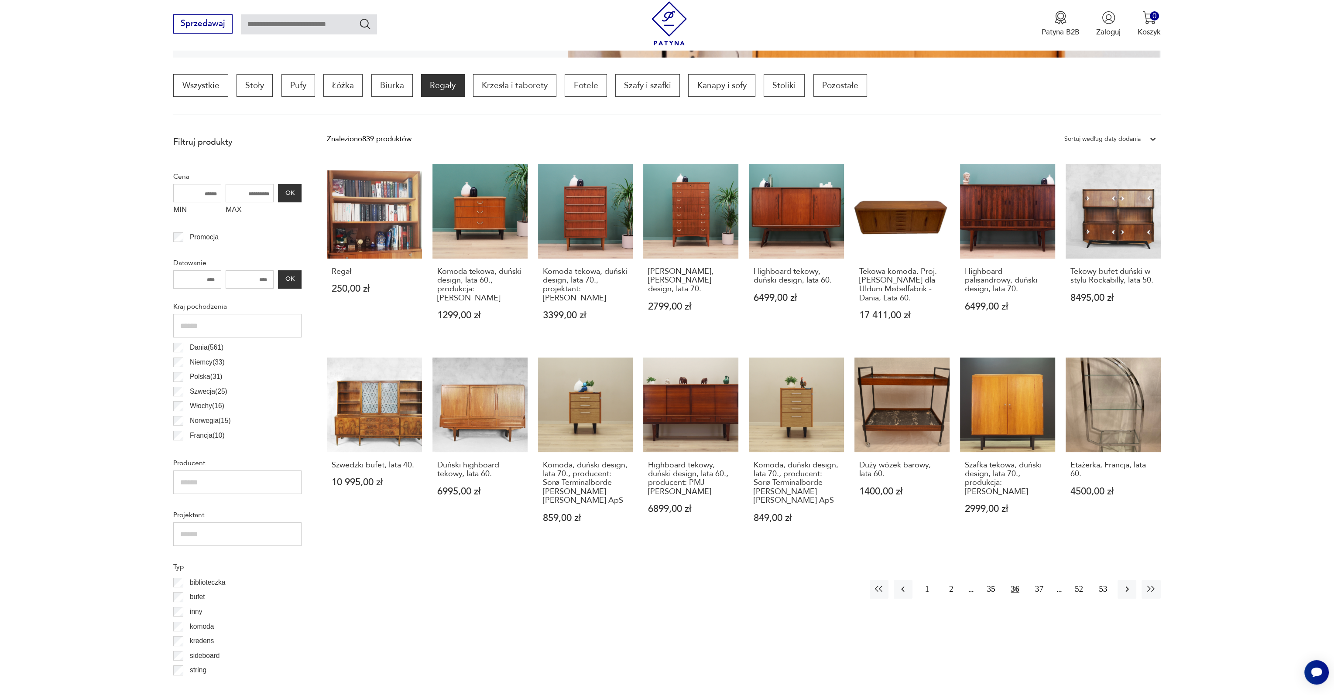
click at [1266, 450] on section "Filtruj produkty Cena MIN MAX OK Promocja Datowanie OK Kraj pochodzenia Dania (…" at bounding box center [667, 672] width 1334 height 1083
click at [1038, 589] on button "37" at bounding box center [1039, 589] width 19 height 19
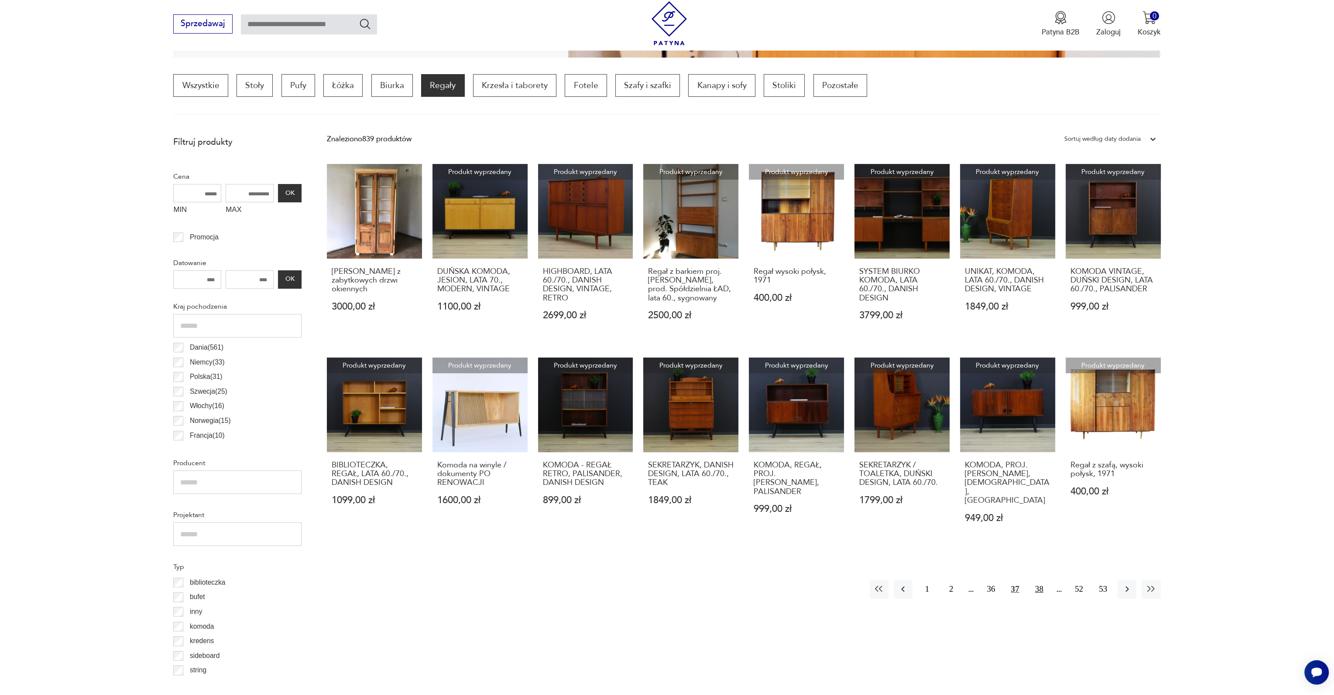
click at [1041, 582] on button "38" at bounding box center [1039, 589] width 19 height 19
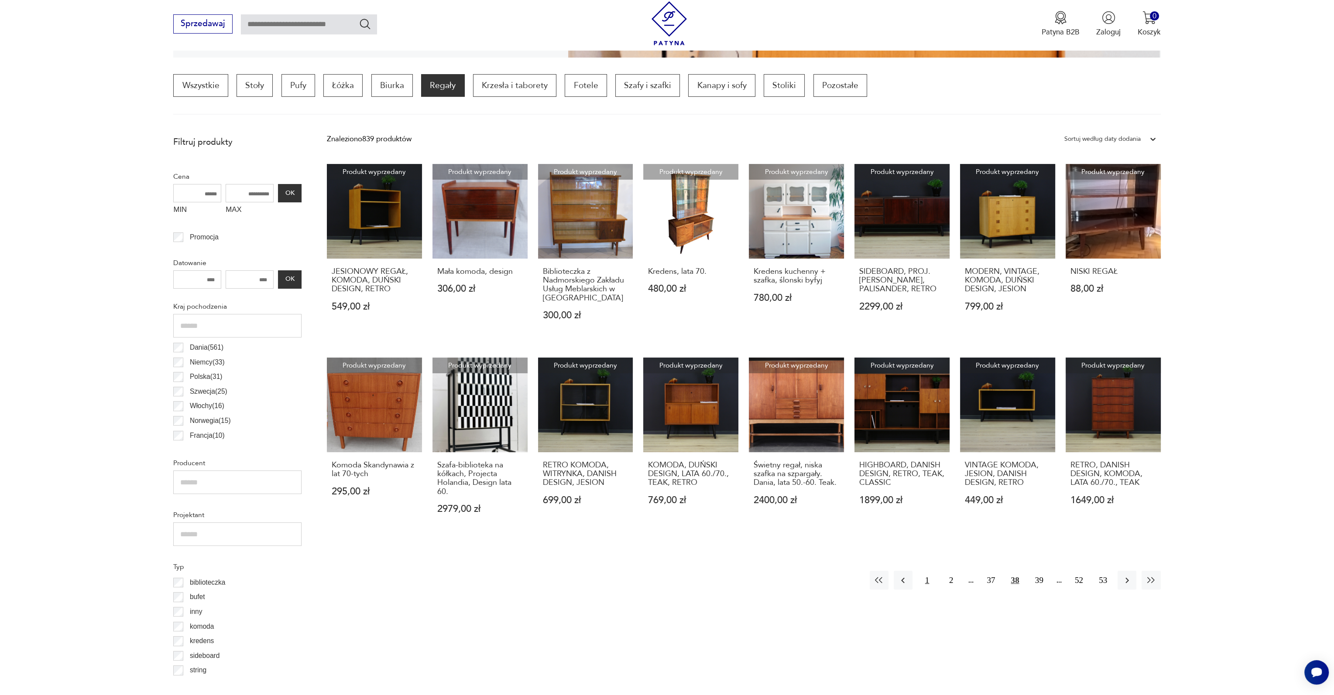
click at [922, 577] on button "1" at bounding box center [927, 580] width 19 height 19
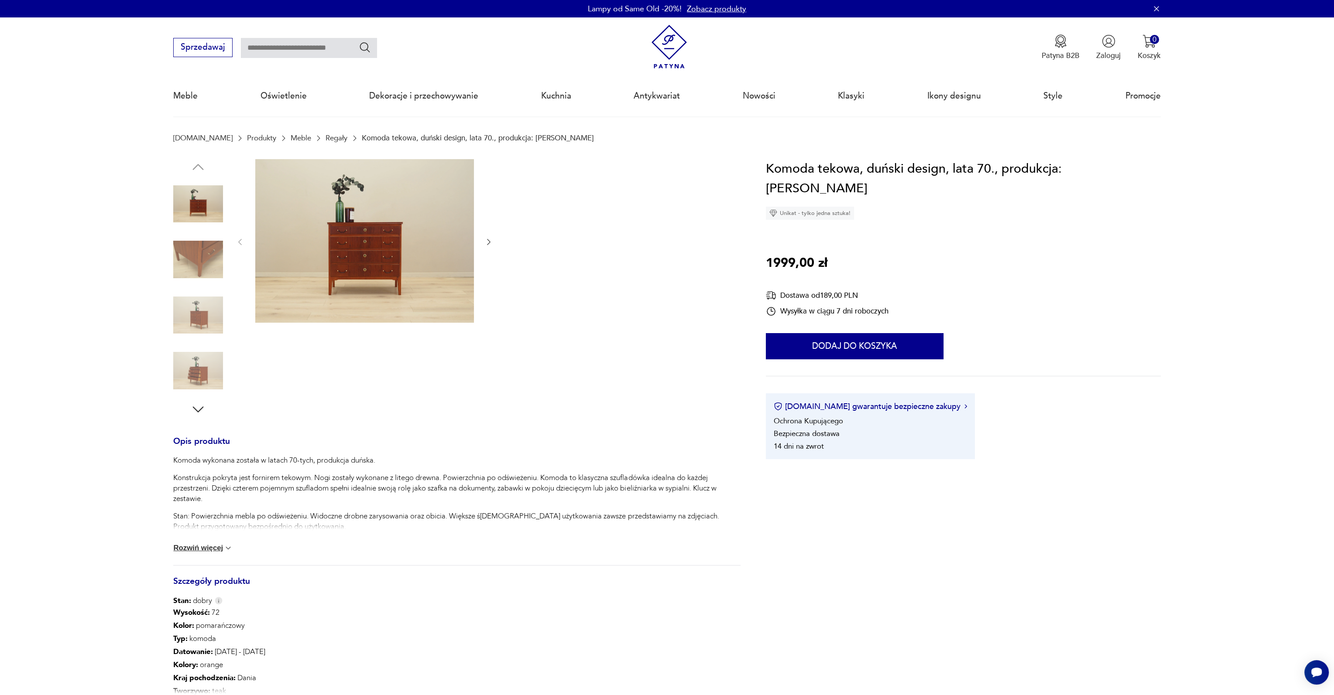
click at [328, 254] on img at bounding box center [364, 241] width 219 height 164
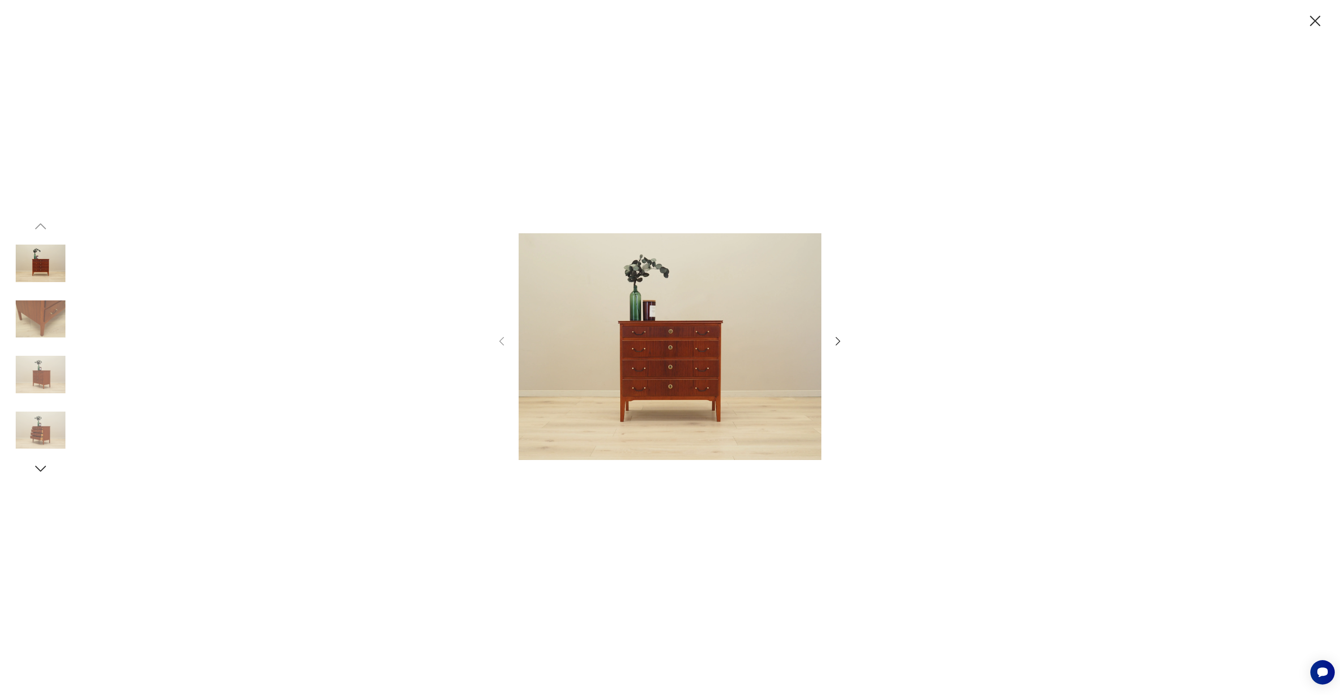
click at [49, 327] on img at bounding box center [41, 320] width 50 height 50
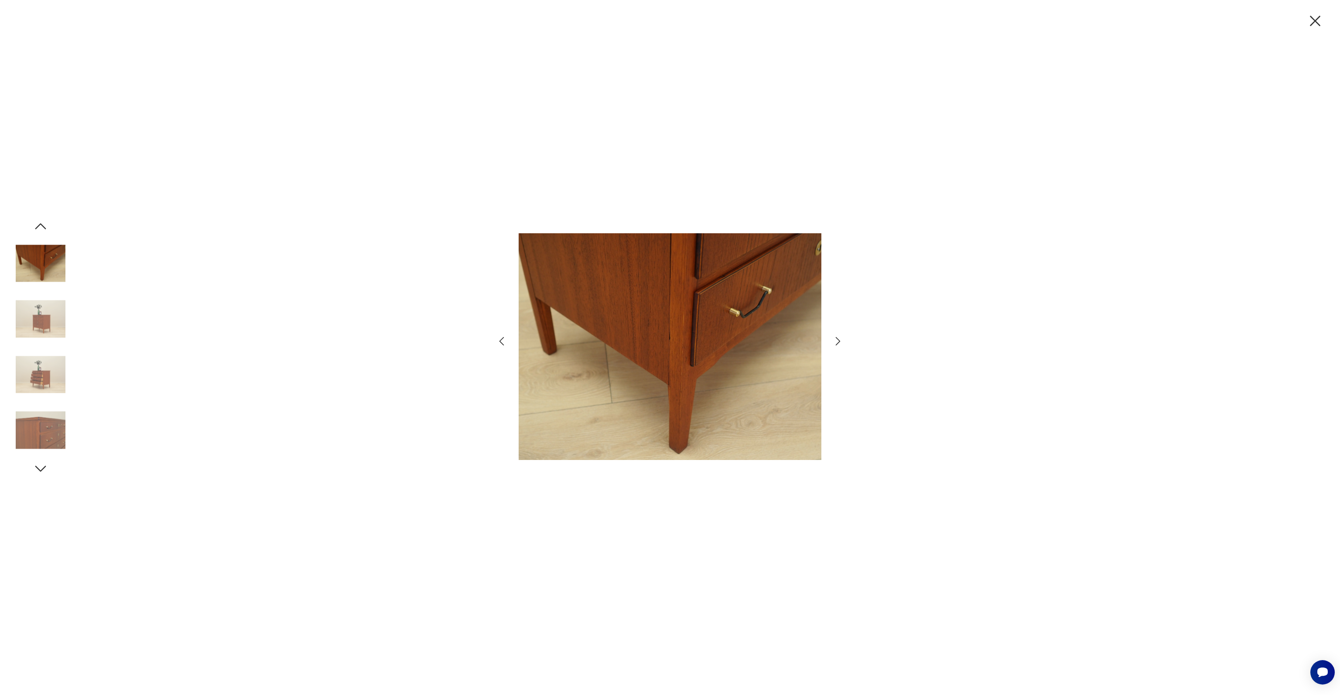
click at [49, 327] on img at bounding box center [41, 320] width 50 height 50
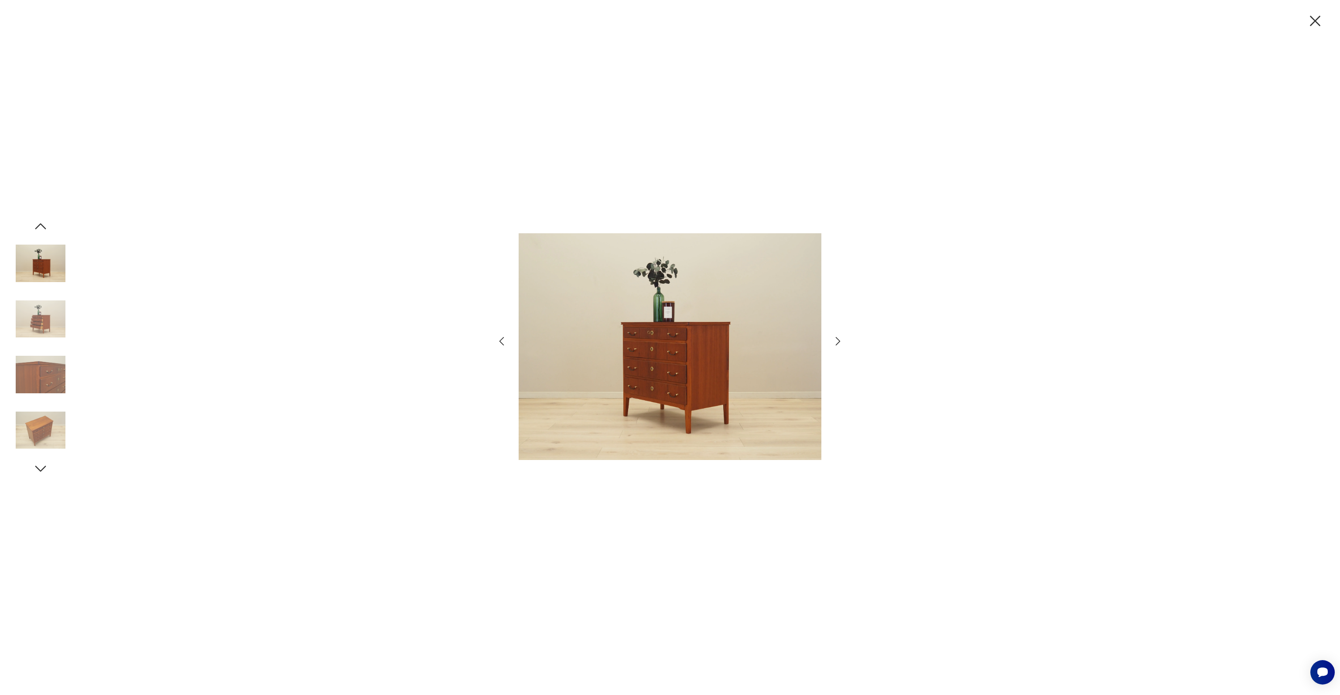
click at [49, 327] on img at bounding box center [41, 320] width 50 height 50
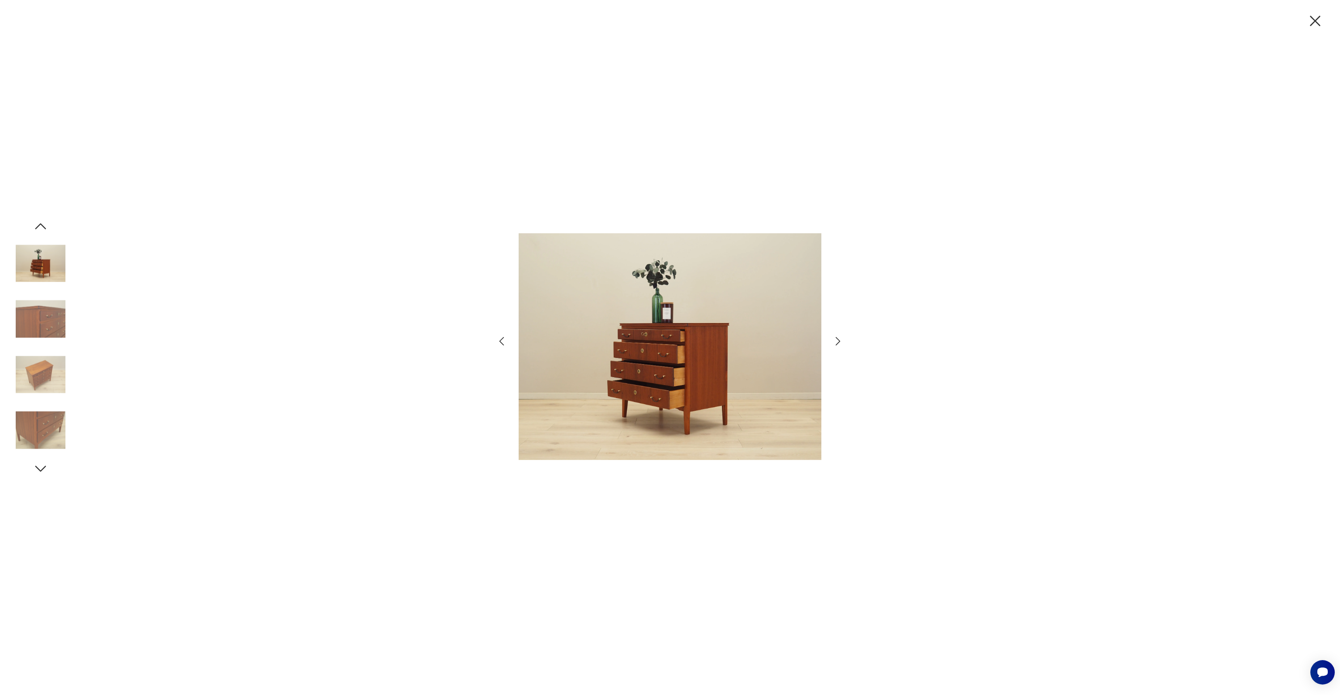
click at [49, 327] on img at bounding box center [41, 320] width 50 height 50
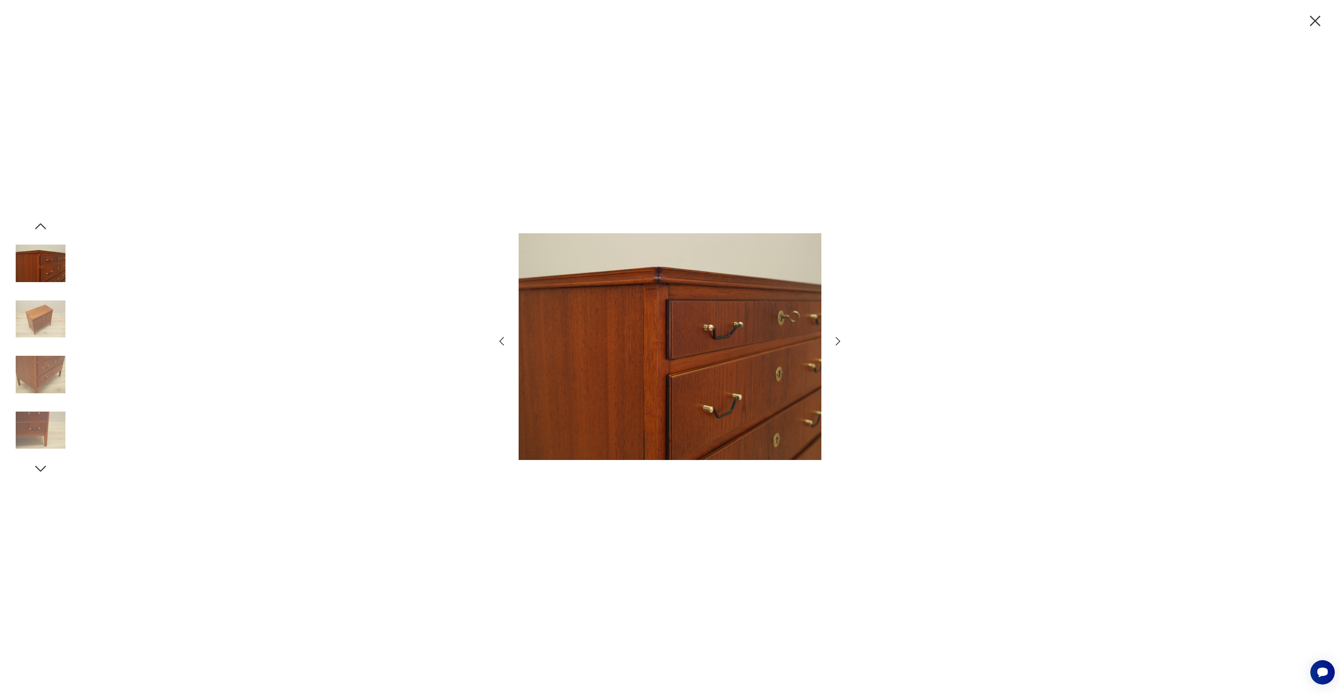
click at [49, 327] on img at bounding box center [41, 320] width 50 height 50
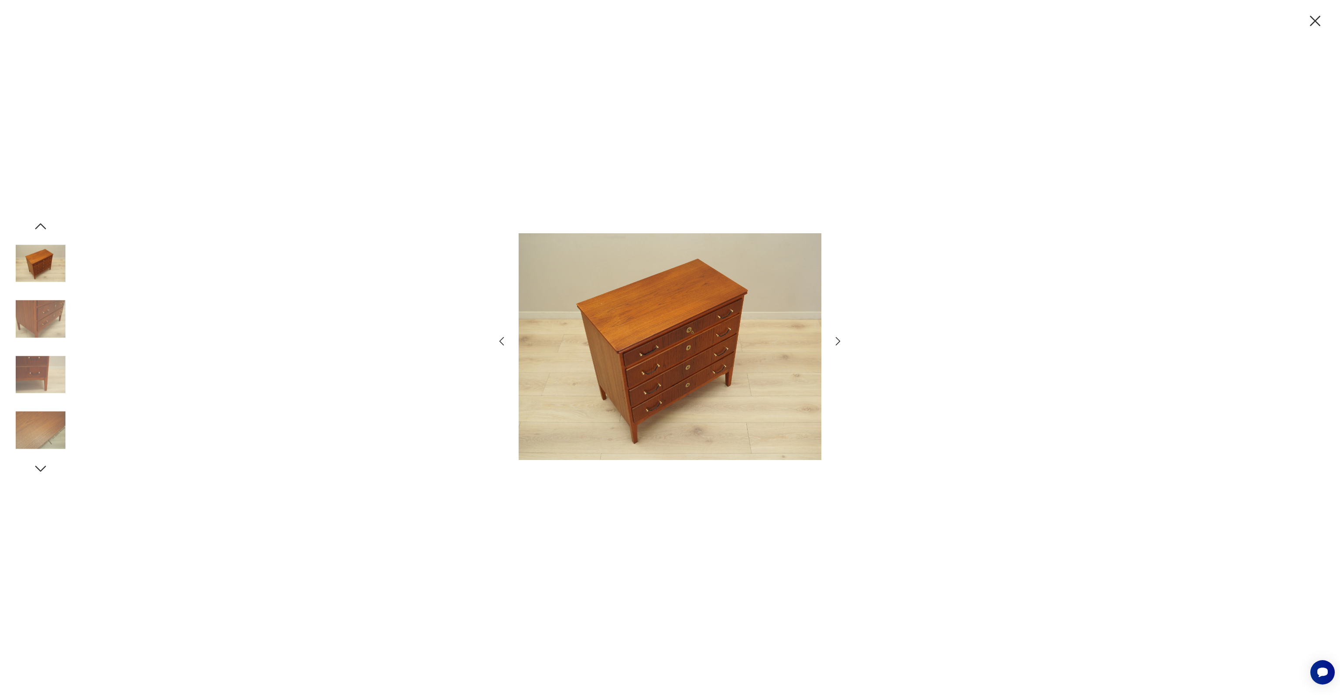
click at [1316, 19] on icon "button" at bounding box center [1315, 21] width 18 height 18
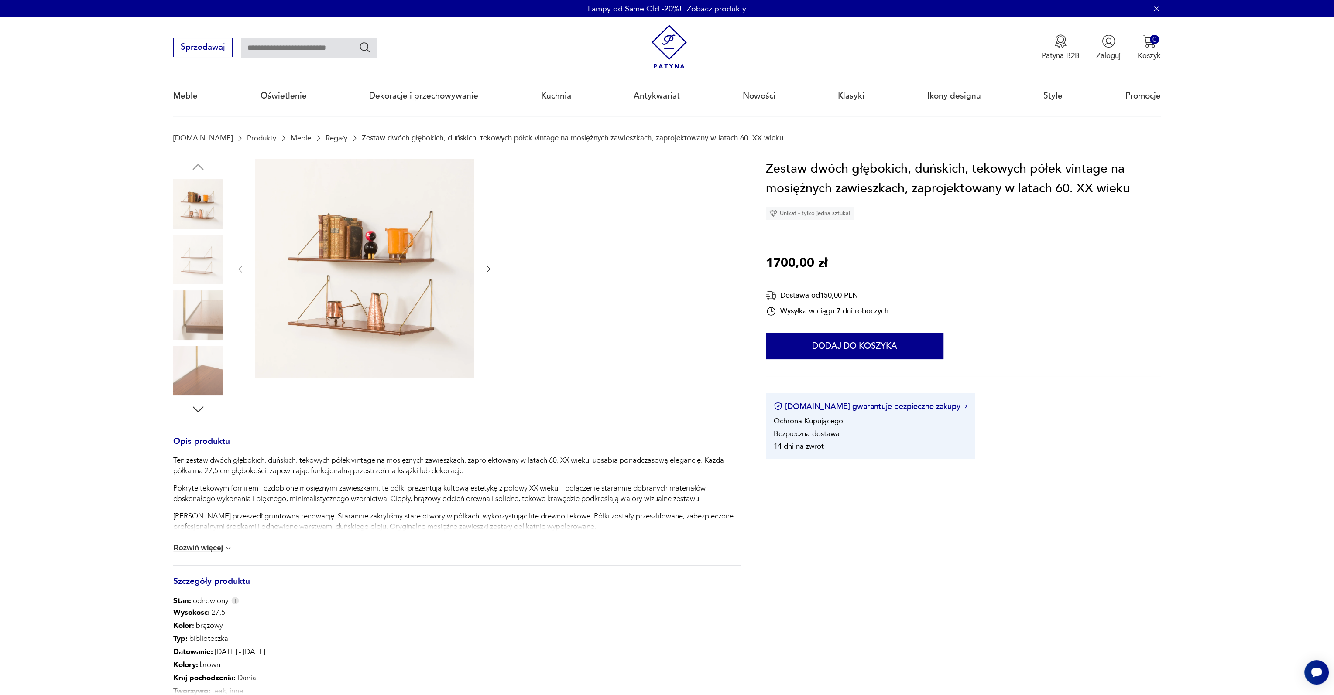
click at [372, 299] on img at bounding box center [364, 268] width 219 height 219
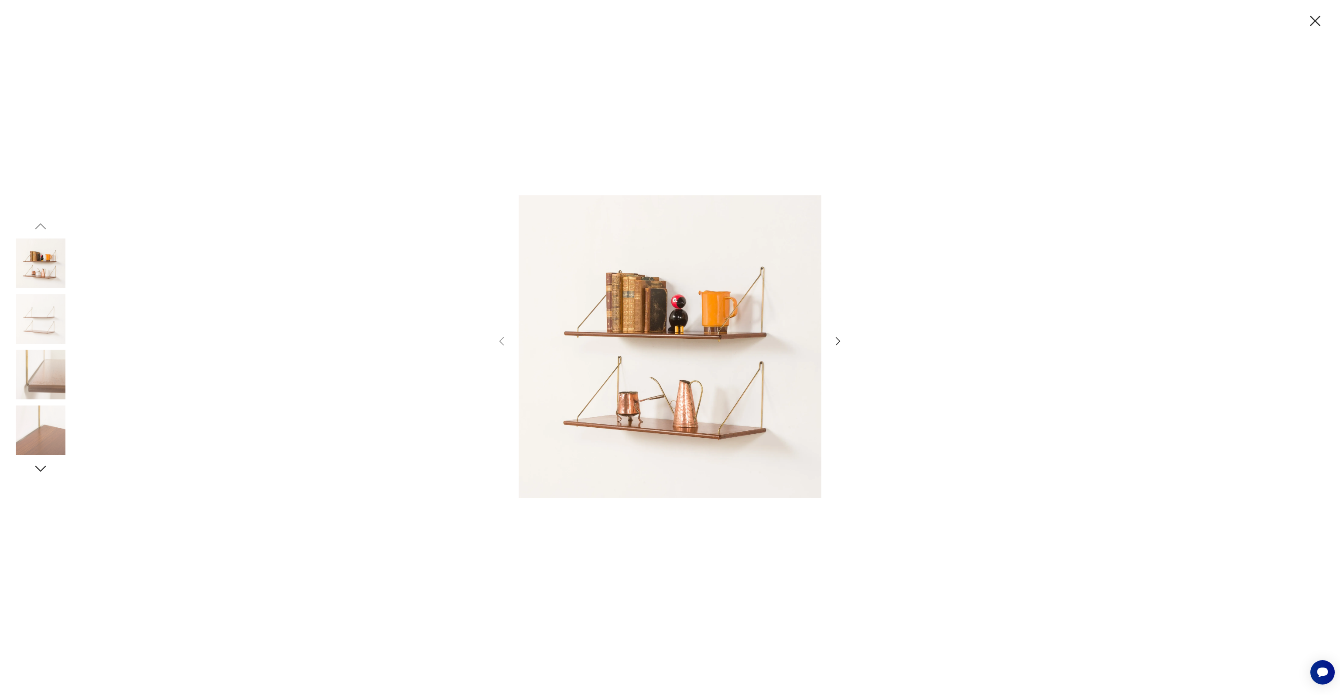
click at [46, 319] on img at bounding box center [41, 320] width 50 height 50
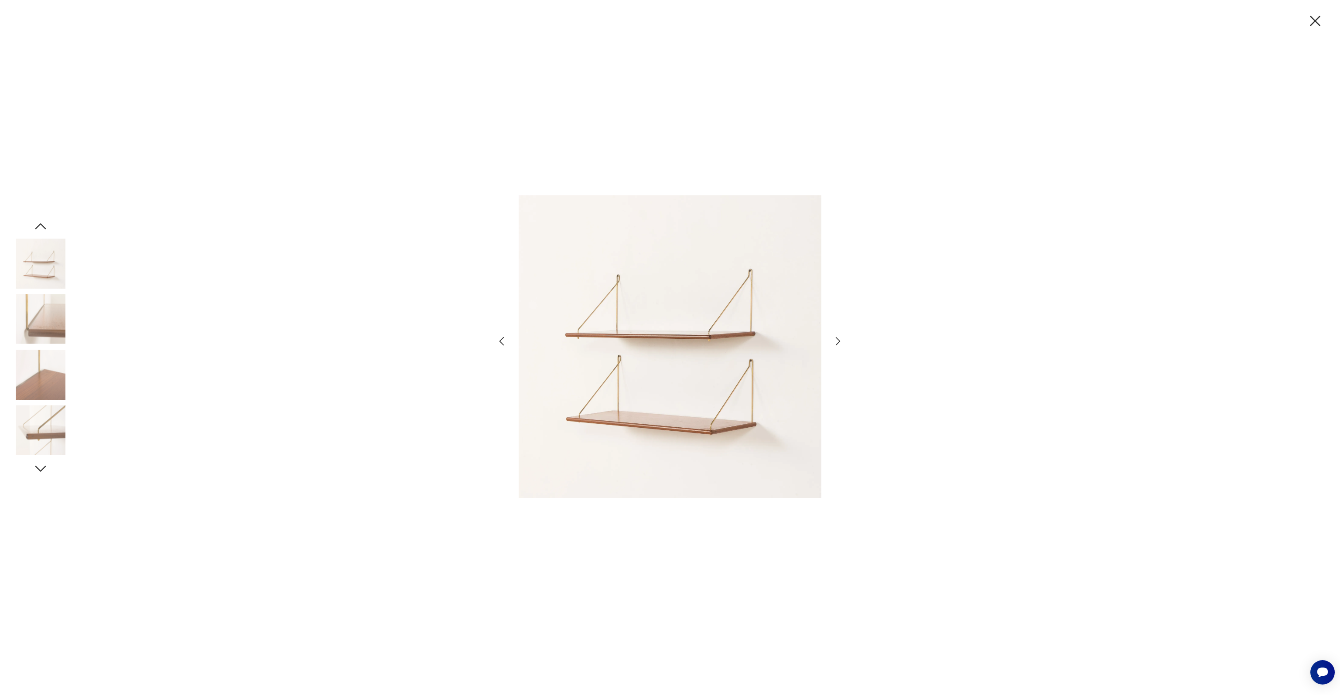
click at [55, 322] on img at bounding box center [41, 320] width 50 height 50
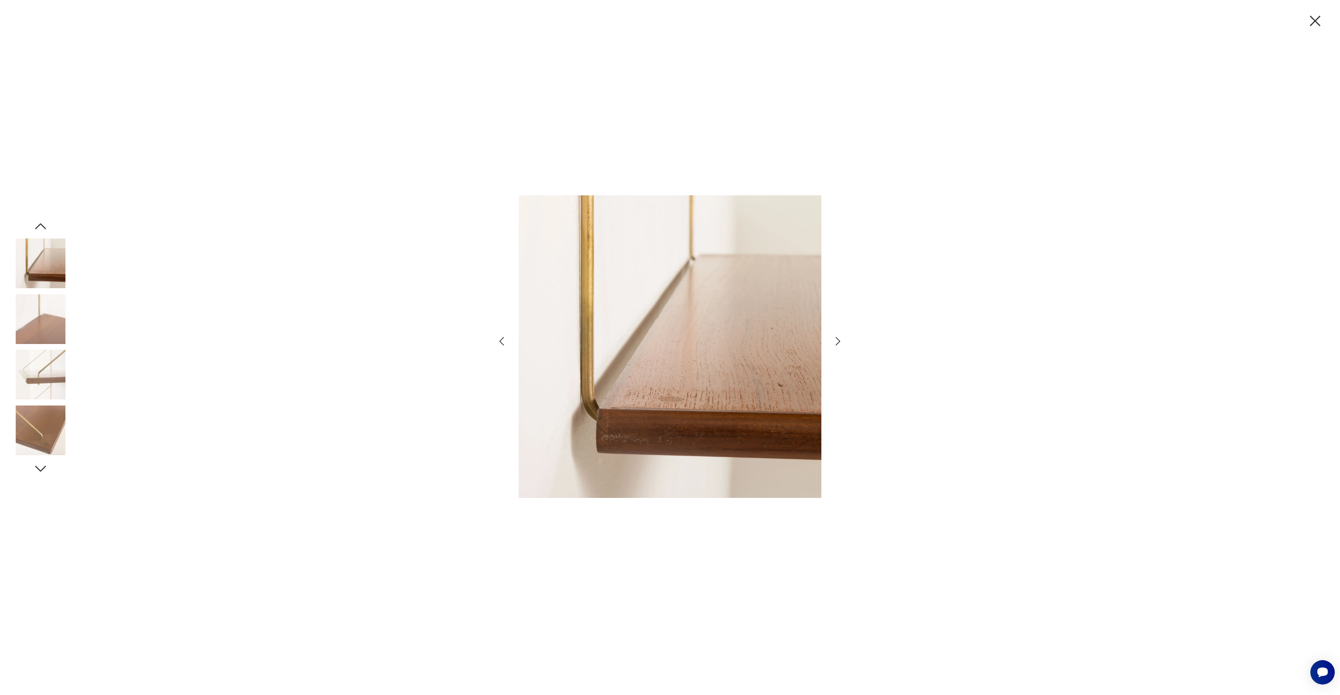
click at [55, 322] on img at bounding box center [41, 320] width 50 height 50
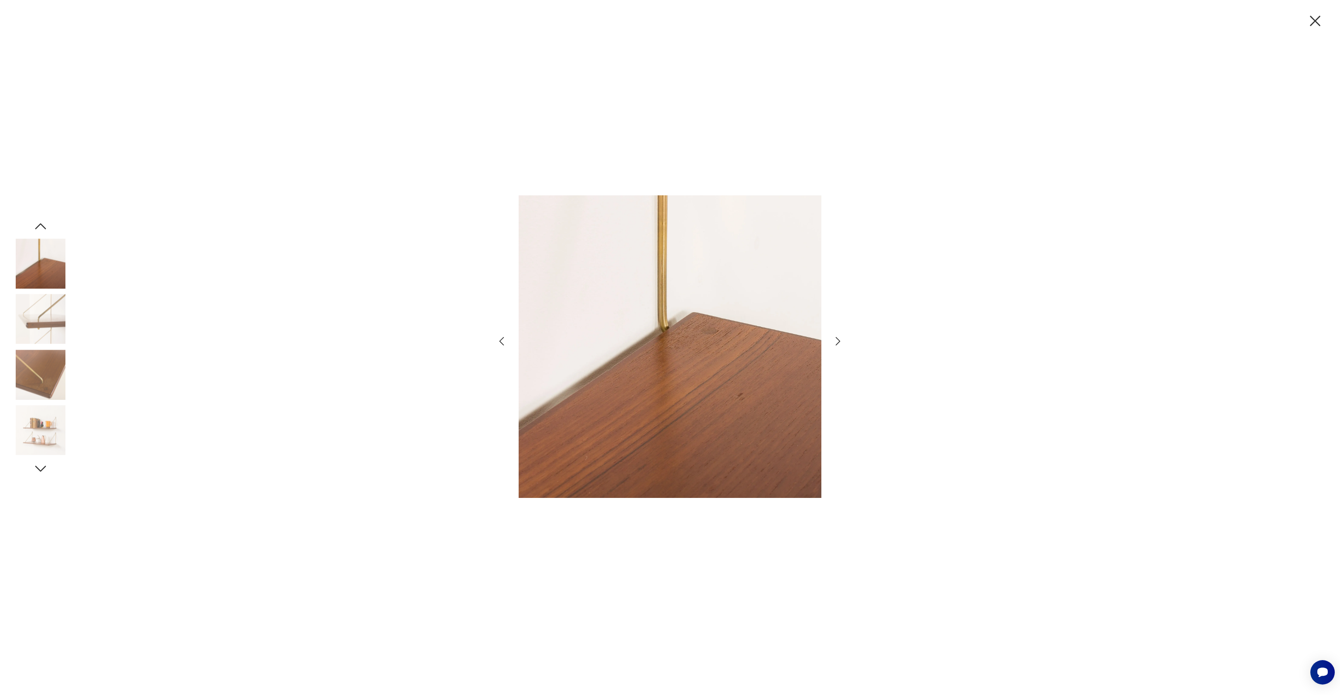
click at [55, 319] on img at bounding box center [41, 320] width 50 height 50
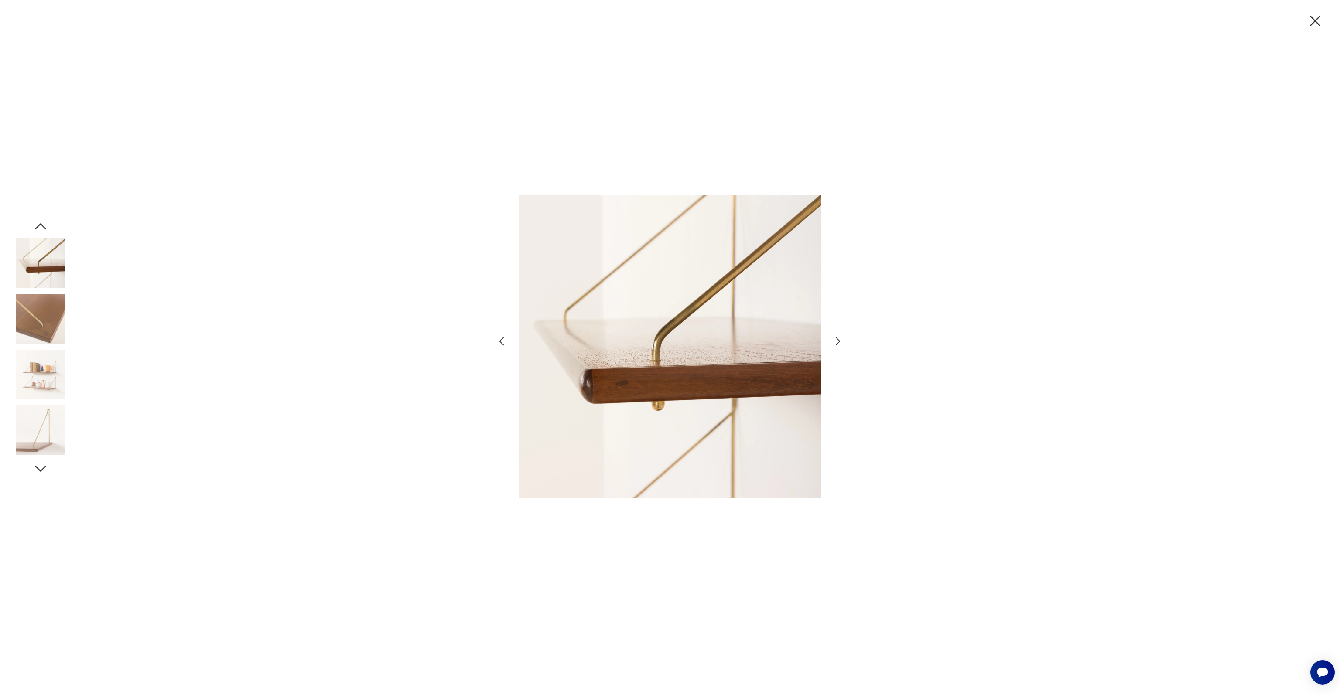
click at [55, 319] on img at bounding box center [41, 320] width 50 height 50
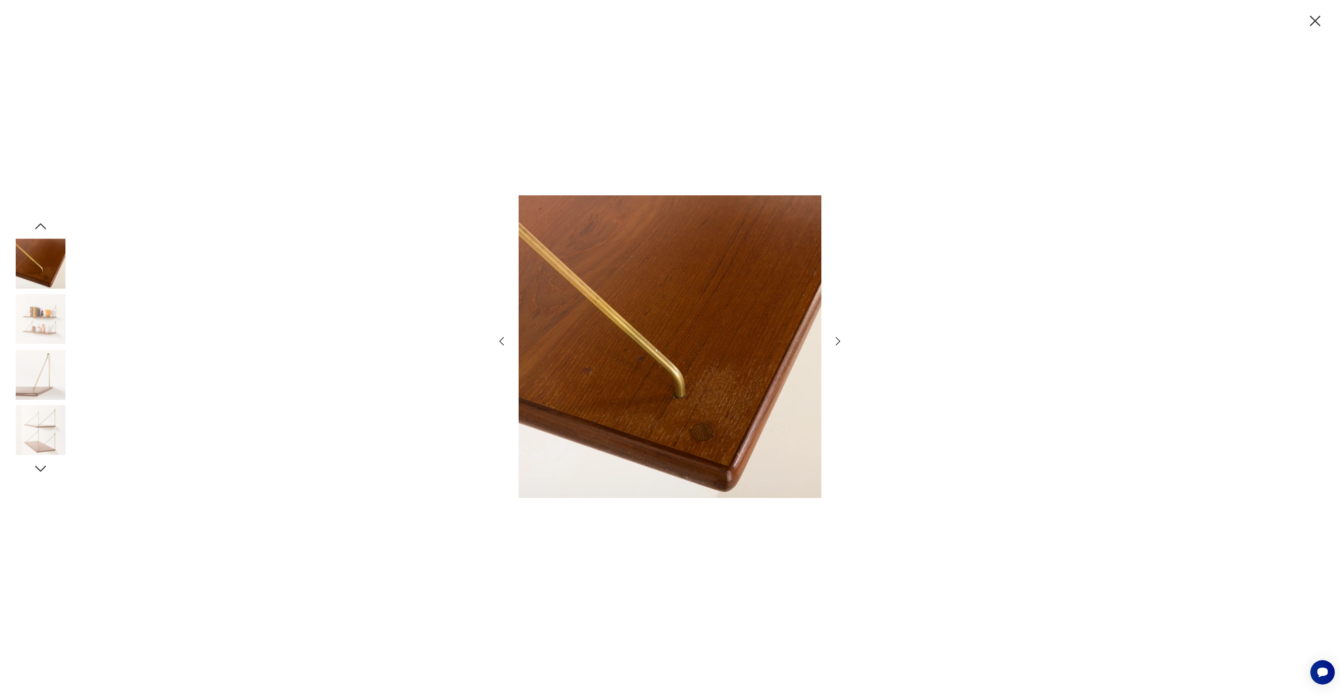
click at [55, 319] on img at bounding box center [41, 320] width 50 height 50
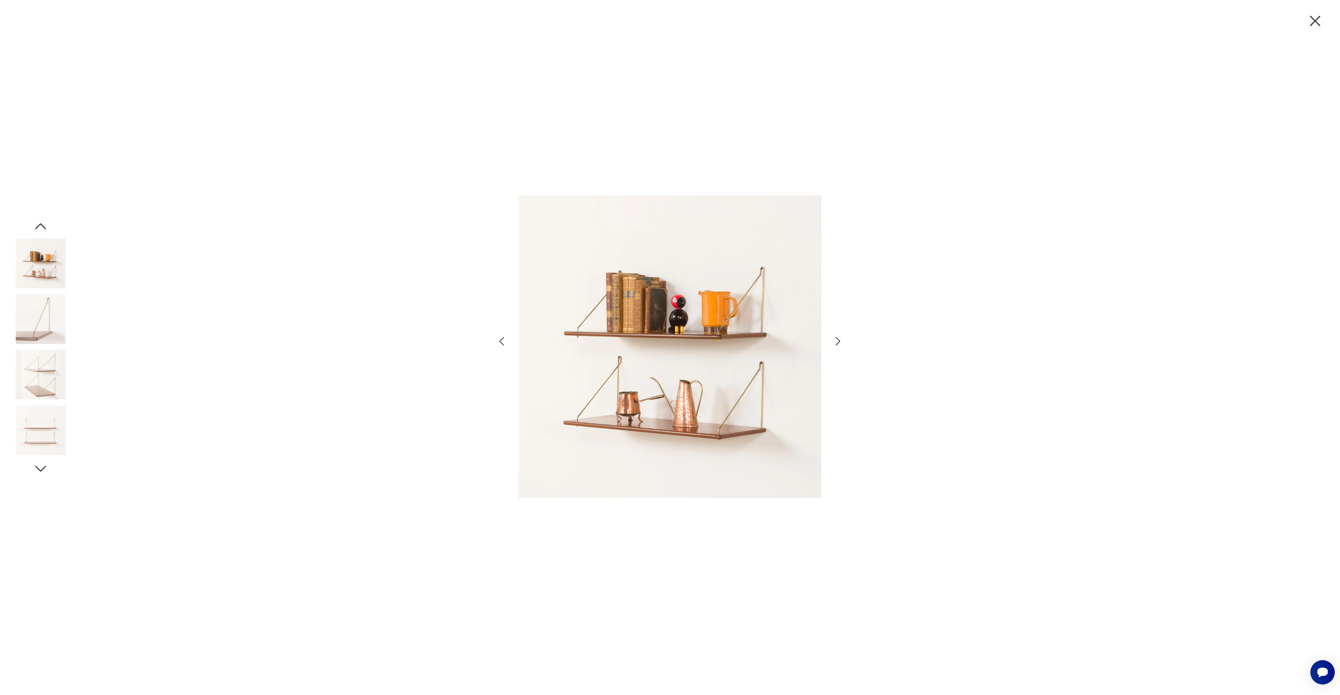
click at [55, 319] on img at bounding box center [41, 320] width 50 height 50
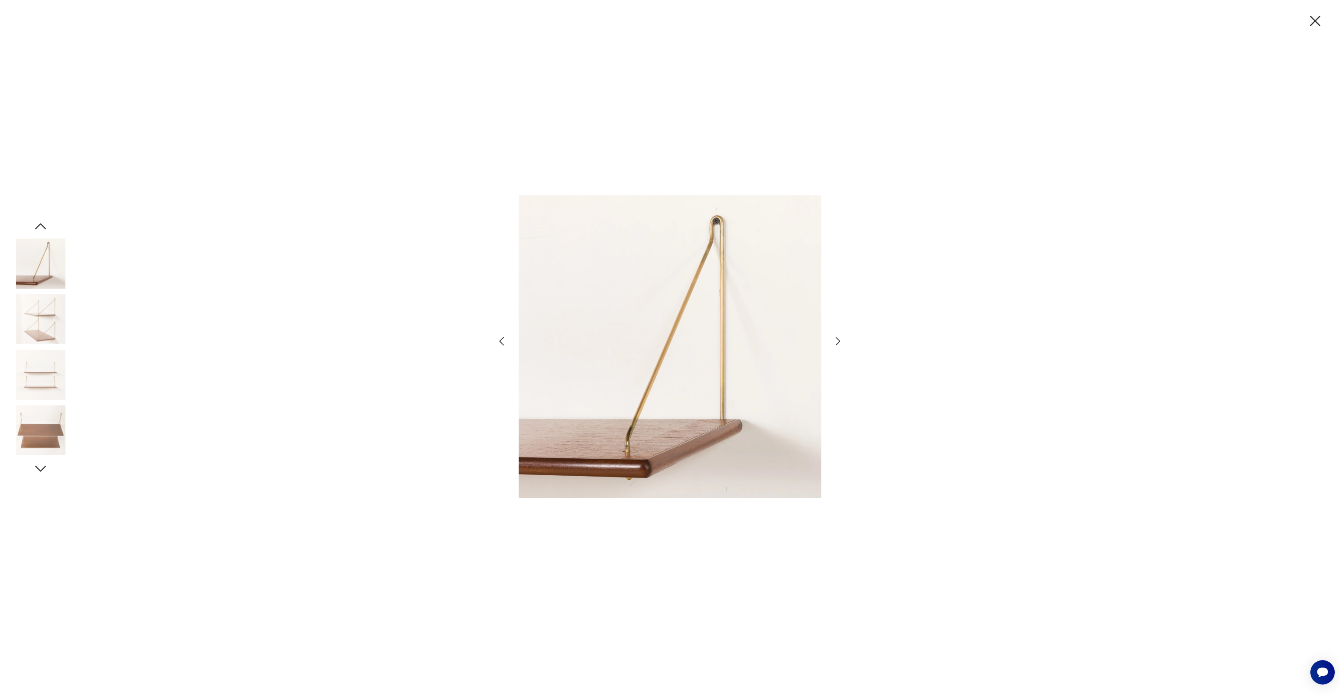
click at [55, 319] on img at bounding box center [41, 320] width 50 height 50
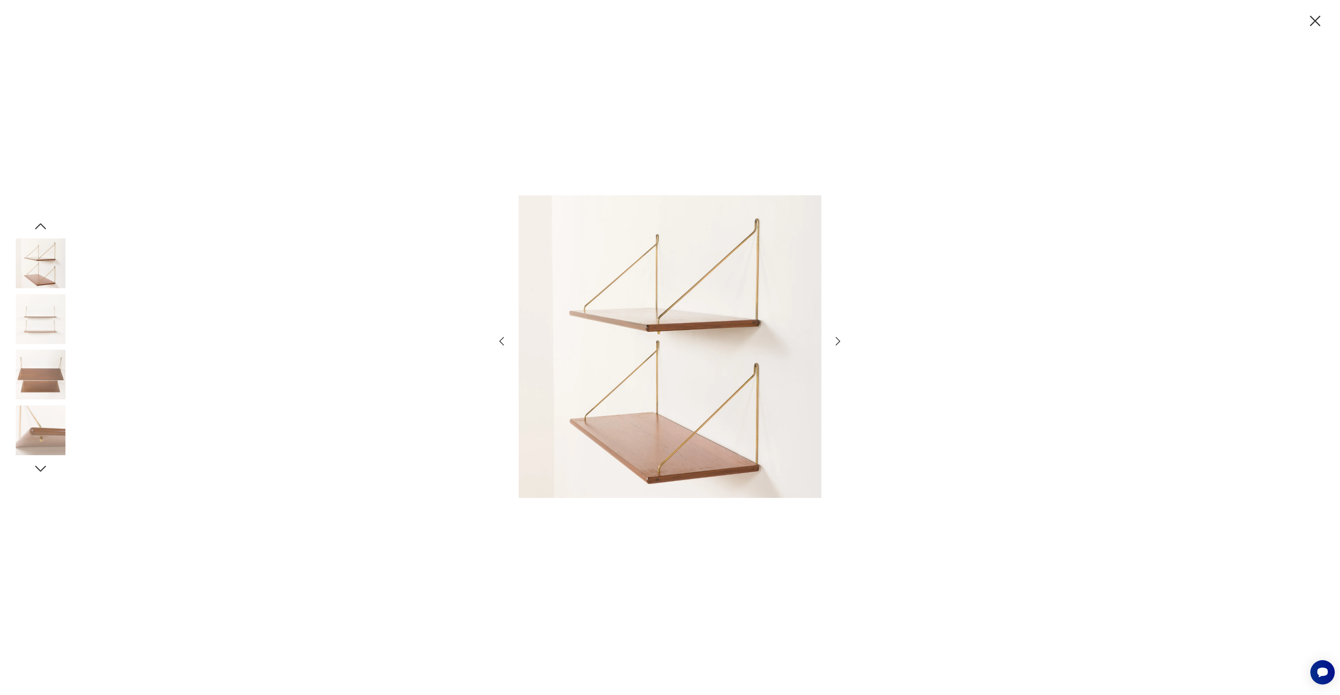
click at [55, 319] on img at bounding box center [41, 320] width 50 height 50
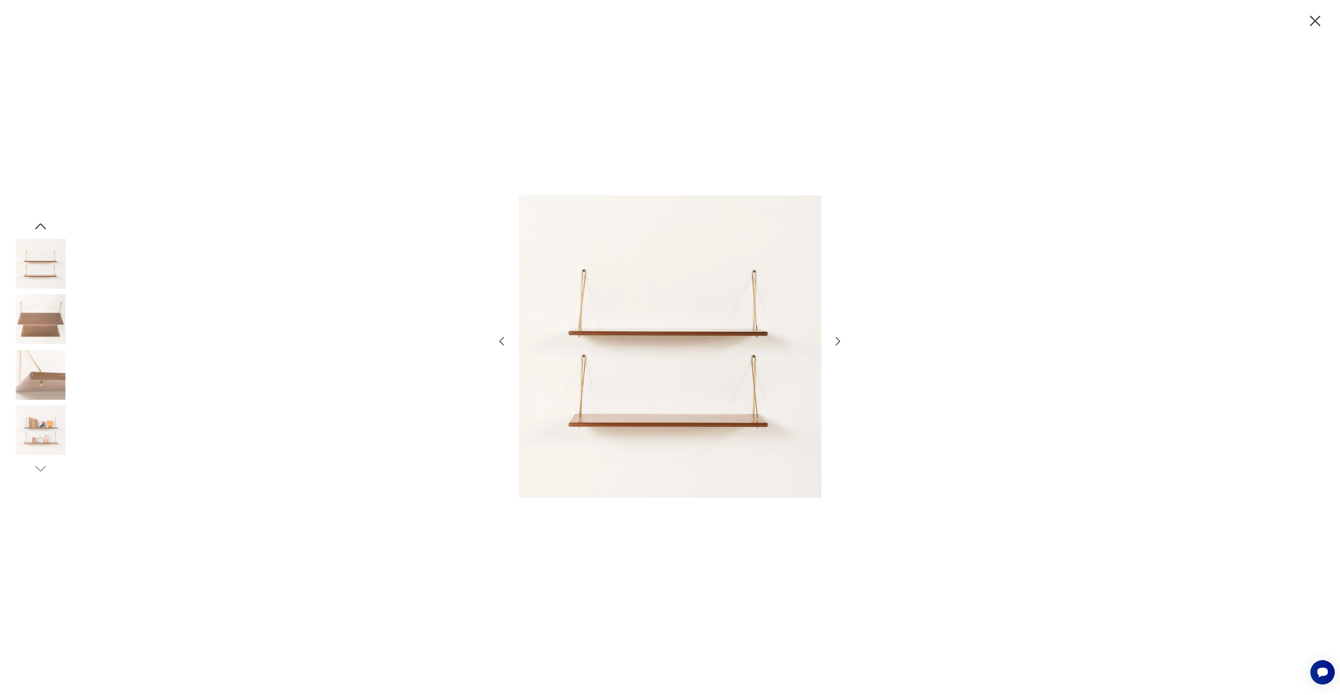
click at [55, 319] on img at bounding box center [41, 320] width 50 height 50
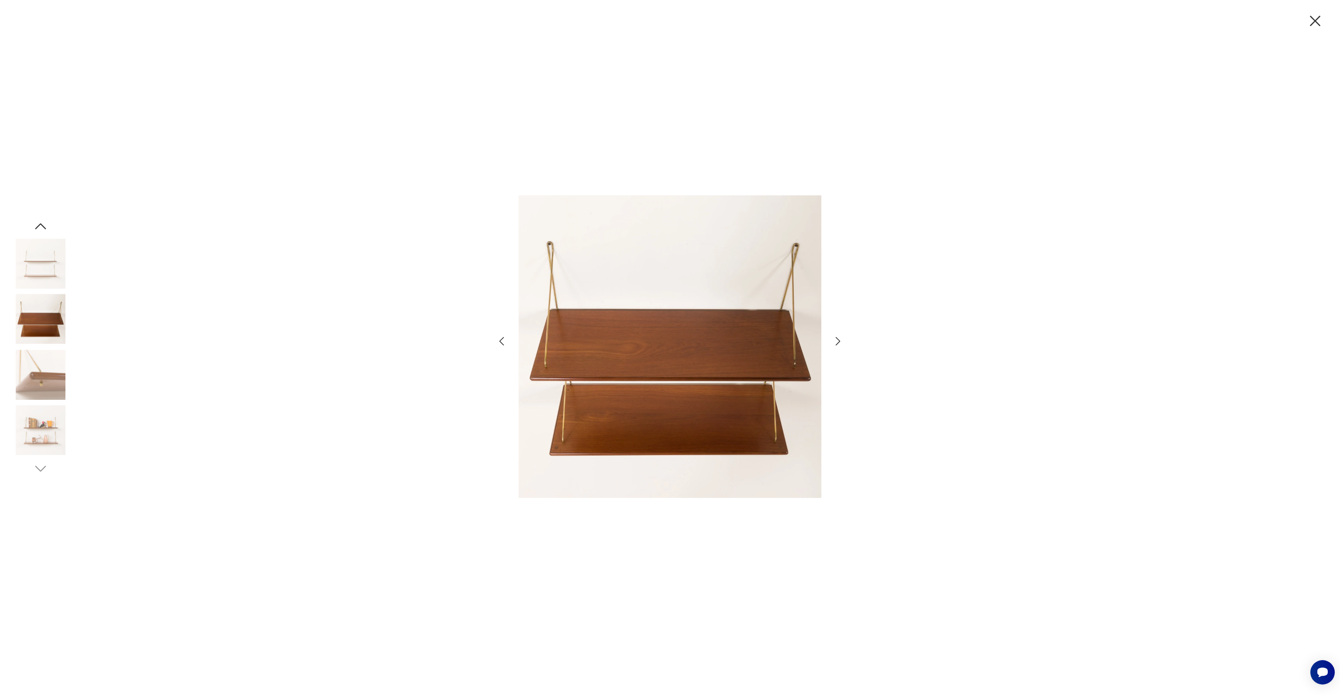
click at [1319, 17] on icon "button" at bounding box center [1315, 21] width 10 height 10
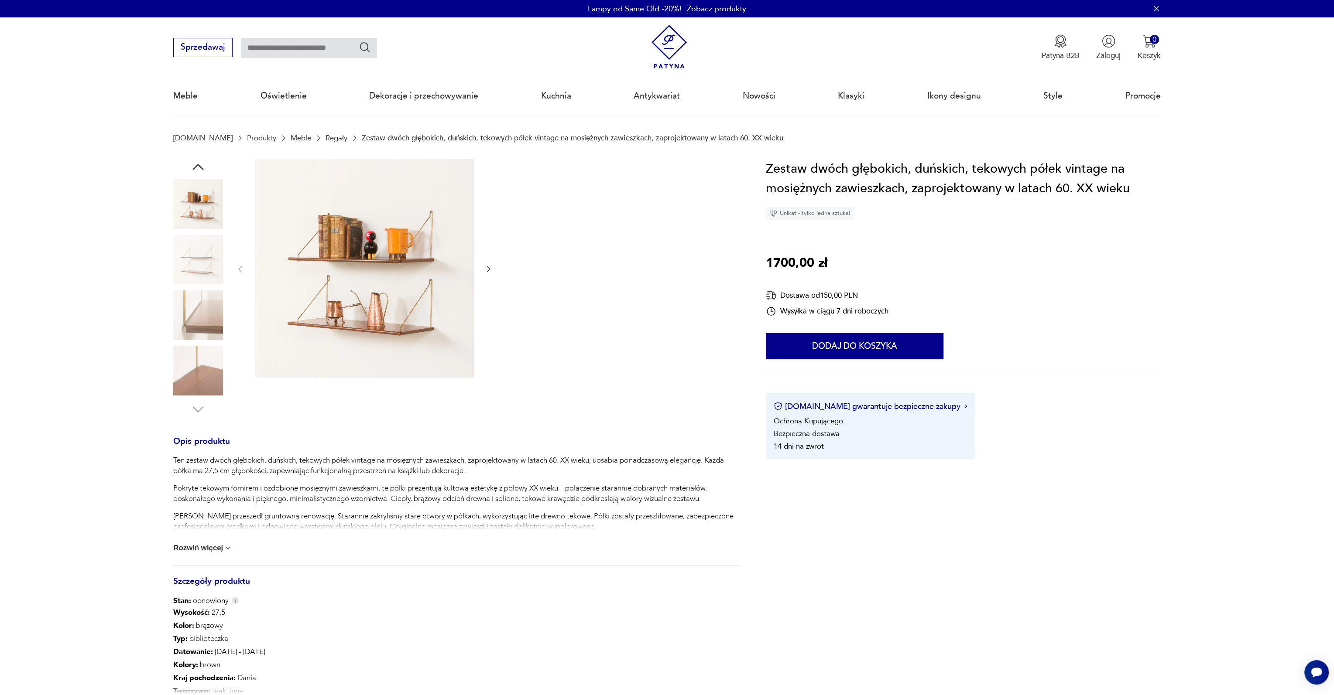
click at [229, 549] on img at bounding box center [228, 548] width 9 height 9
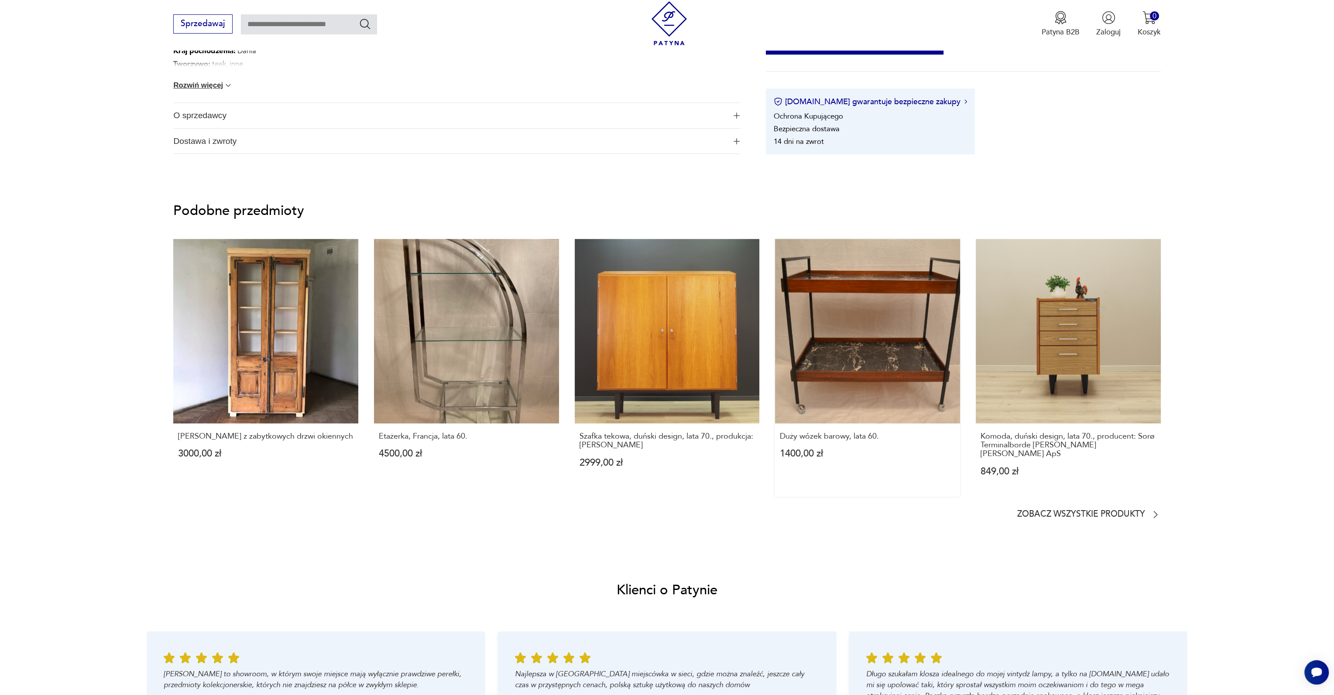
click at [889, 309] on link "Duży wózek barowy, lata 60. 1400,00 zł" at bounding box center [867, 368] width 185 height 258
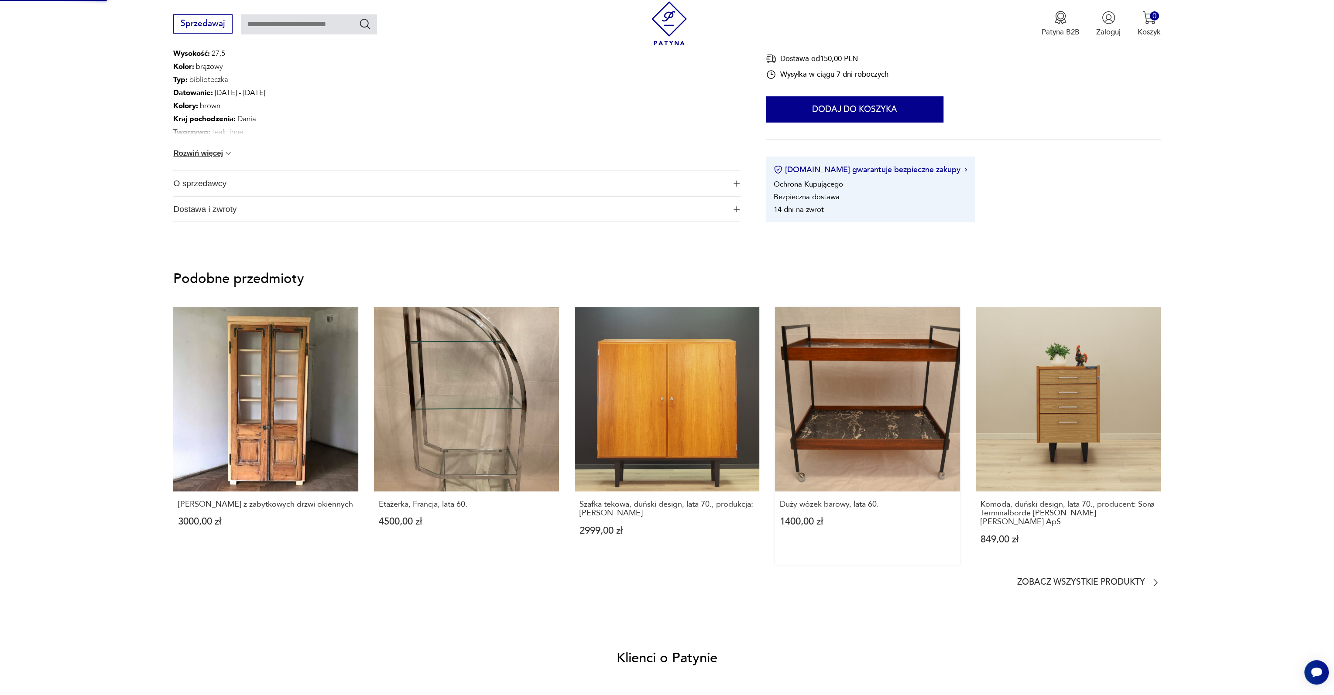
scroll to position [241, 0]
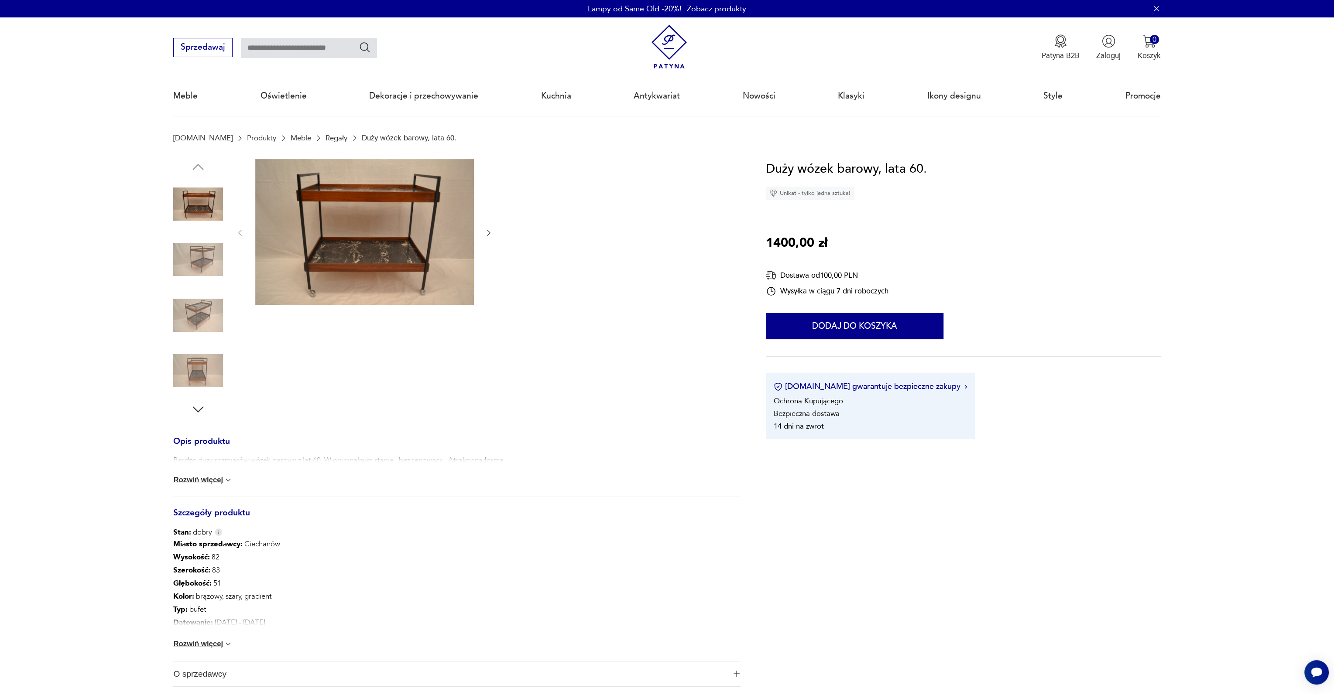
click at [325, 135] on link "Regały" at bounding box center [336, 138] width 22 height 8
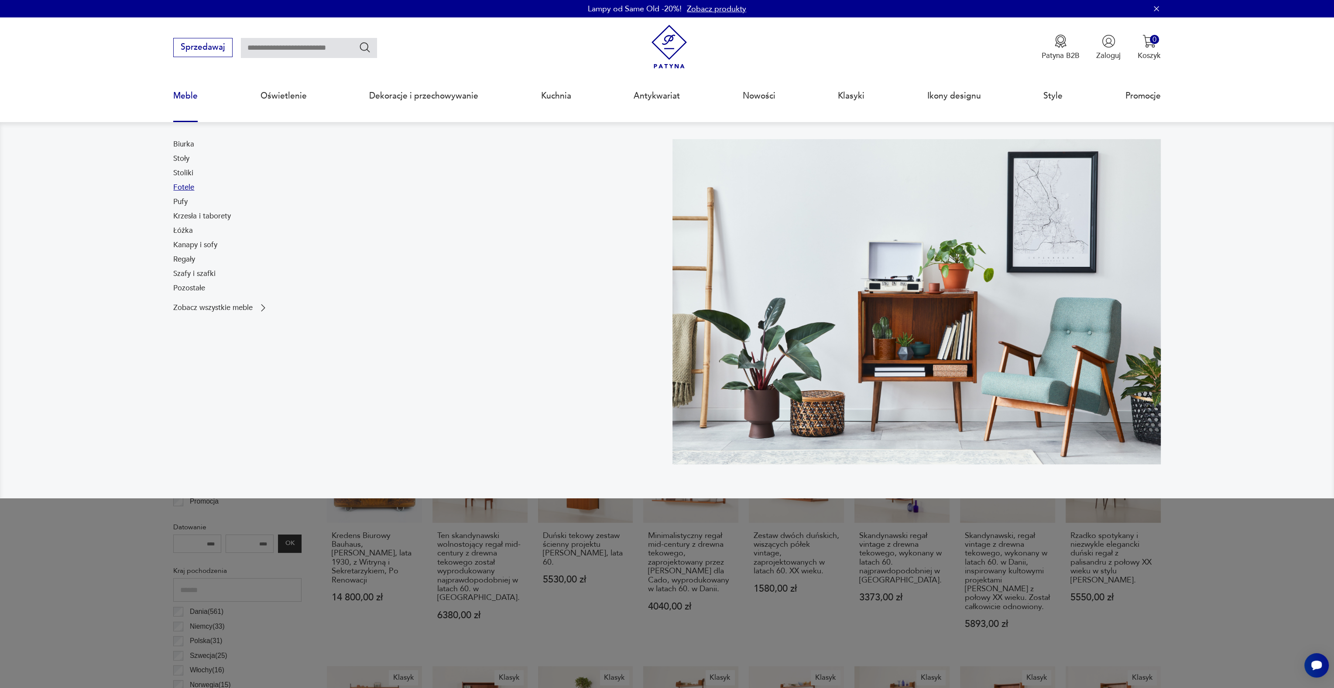
click at [192, 188] on link "Fotele" at bounding box center [183, 187] width 21 height 10
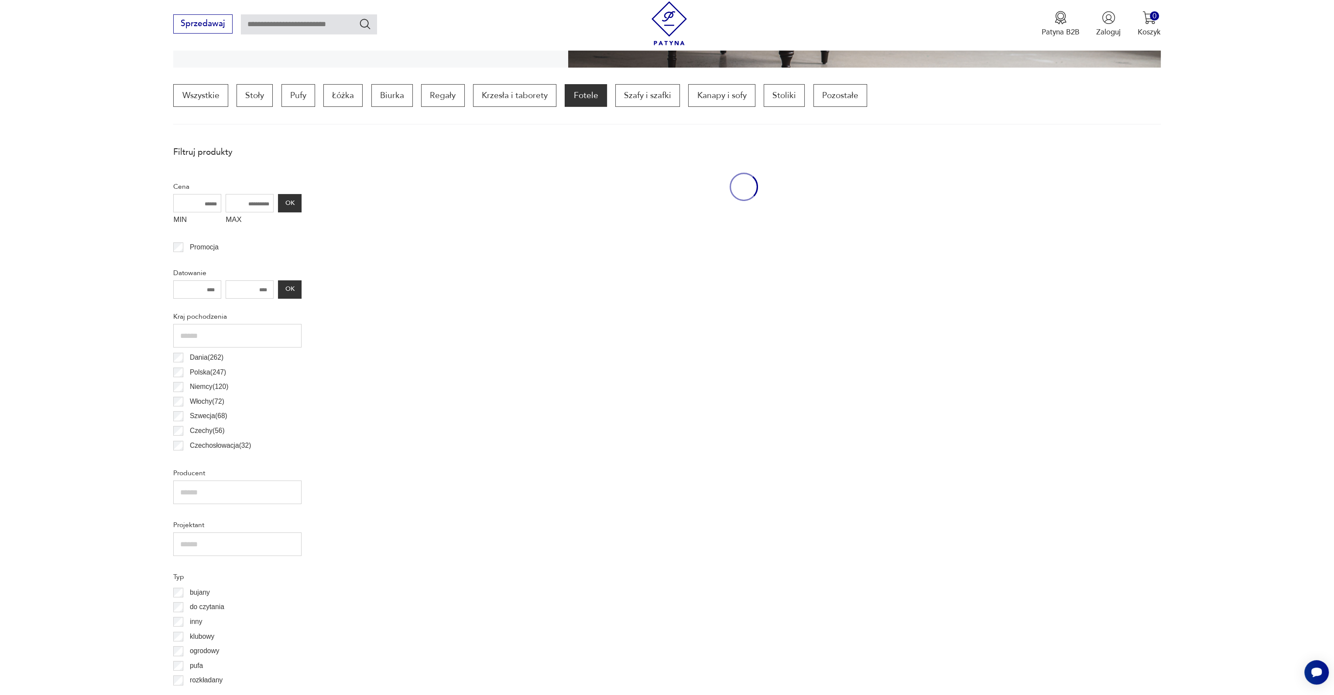
scroll to position [259, 0]
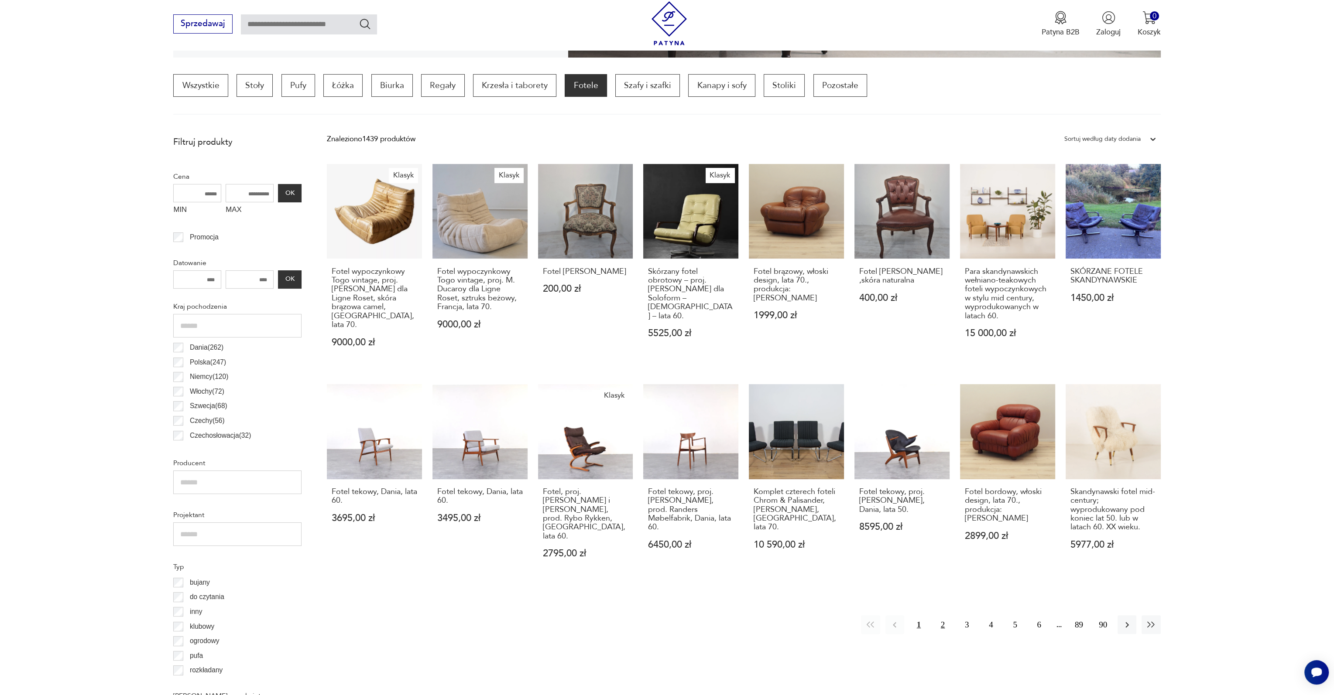
click at [944, 616] on button "2" at bounding box center [942, 625] width 19 height 19
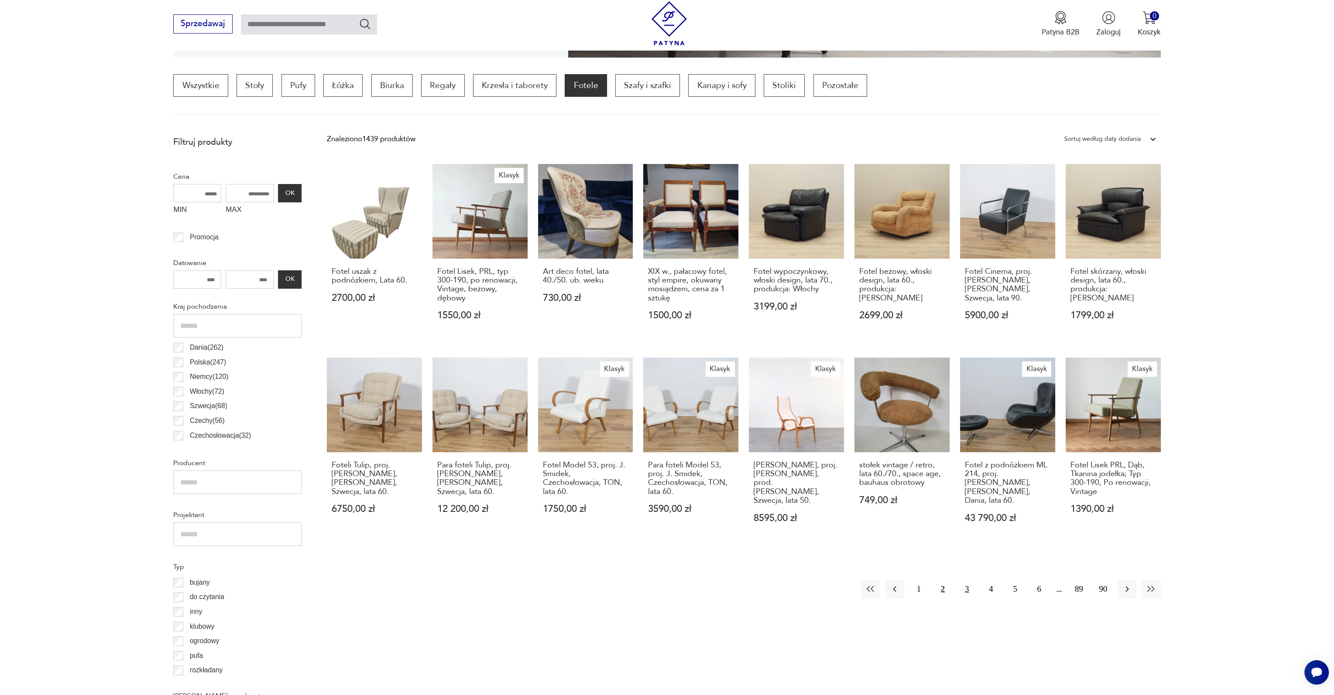
click at [966, 585] on button "3" at bounding box center [966, 589] width 19 height 19
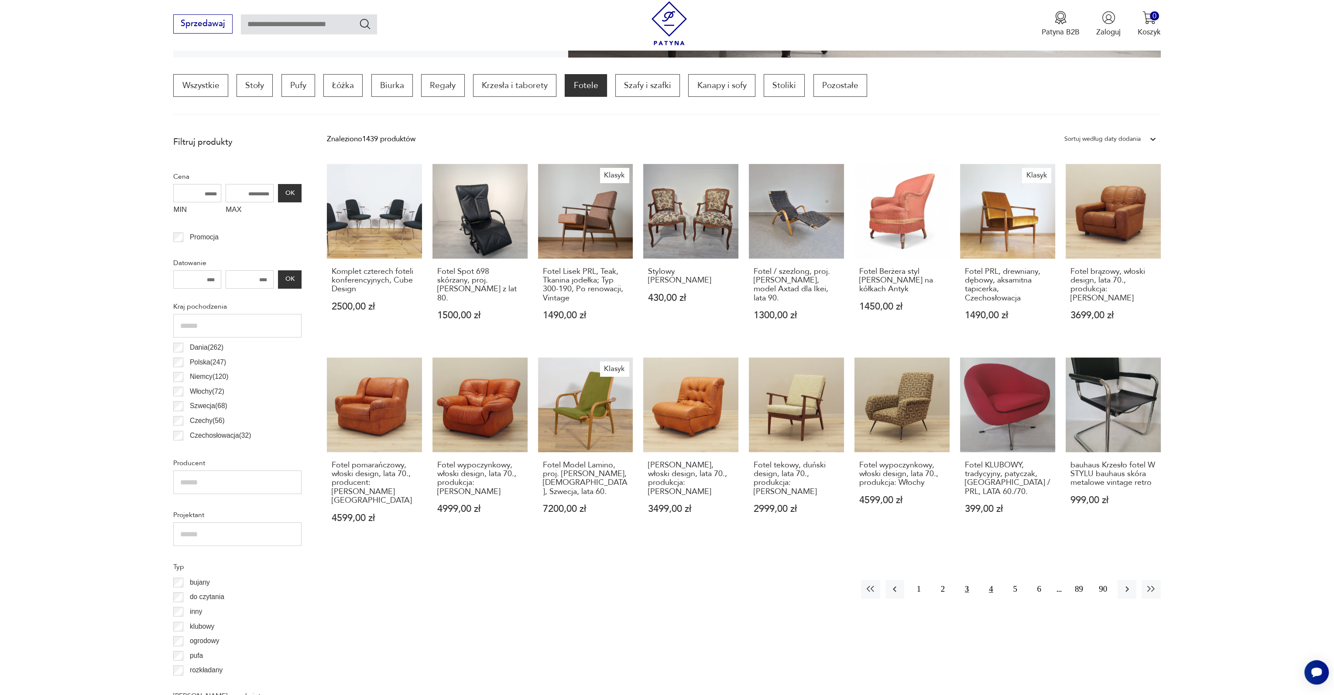
click at [991, 583] on button "4" at bounding box center [990, 589] width 19 height 19
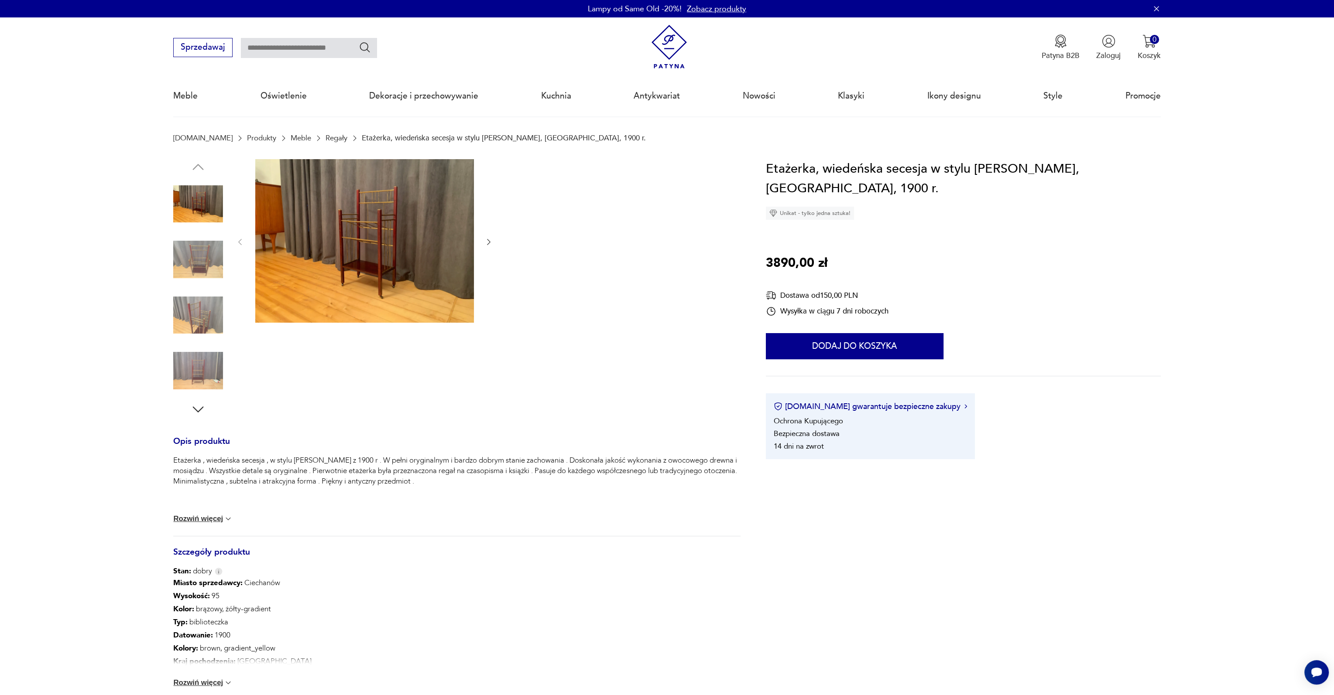
click at [361, 238] on img at bounding box center [364, 241] width 219 height 164
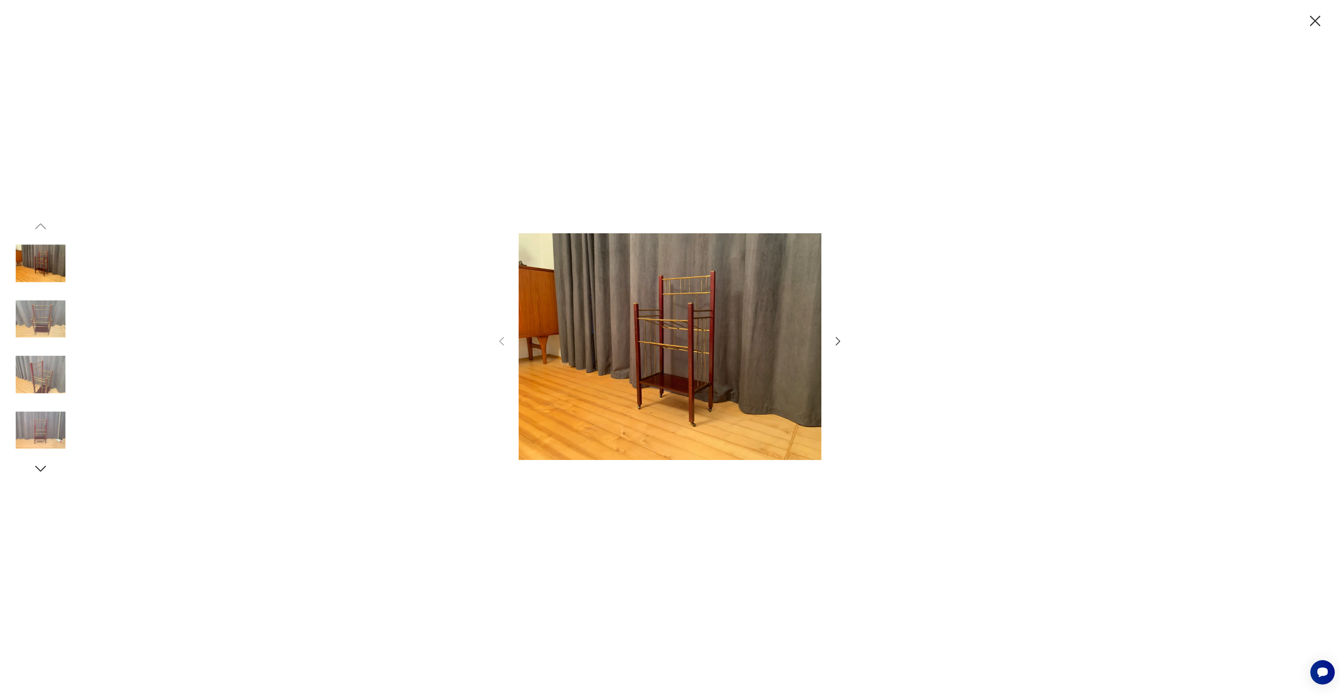
click at [1314, 22] on icon "button" at bounding box center [1315, 21] width 10 height 10
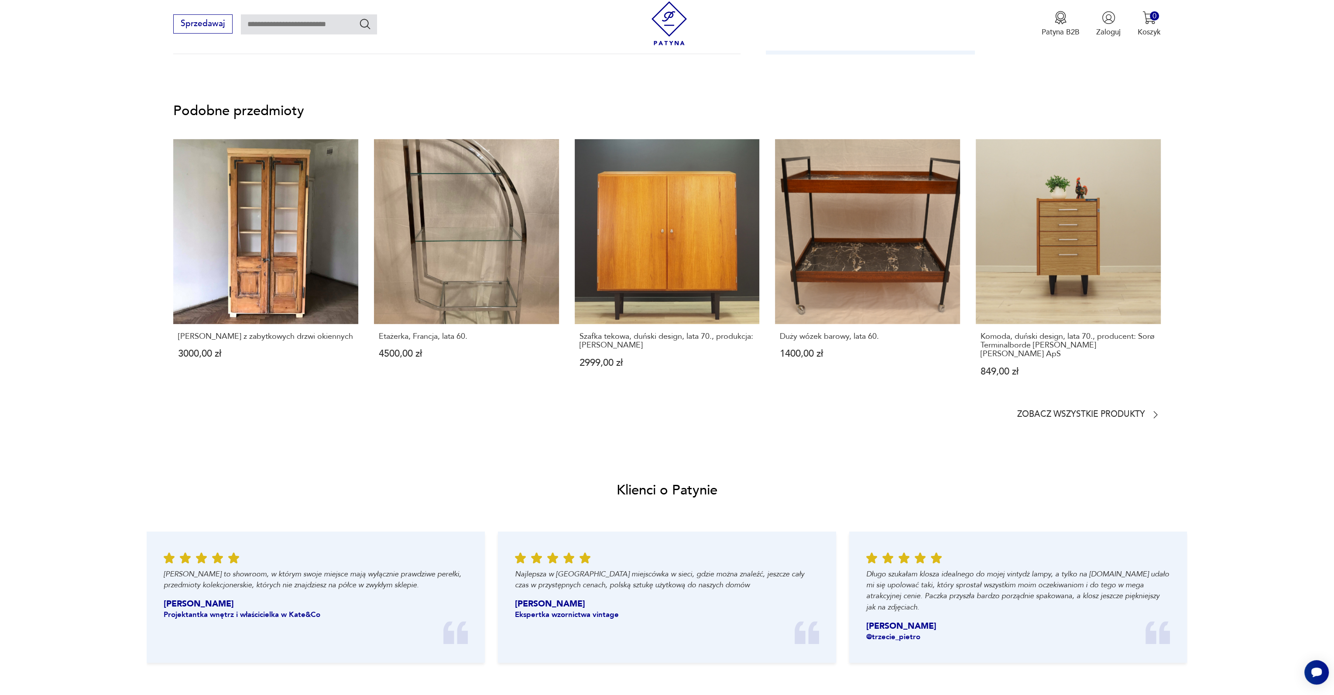
scroll to position [698, 0]
